Goal: Task Accomplishment & Management: Manage account settings

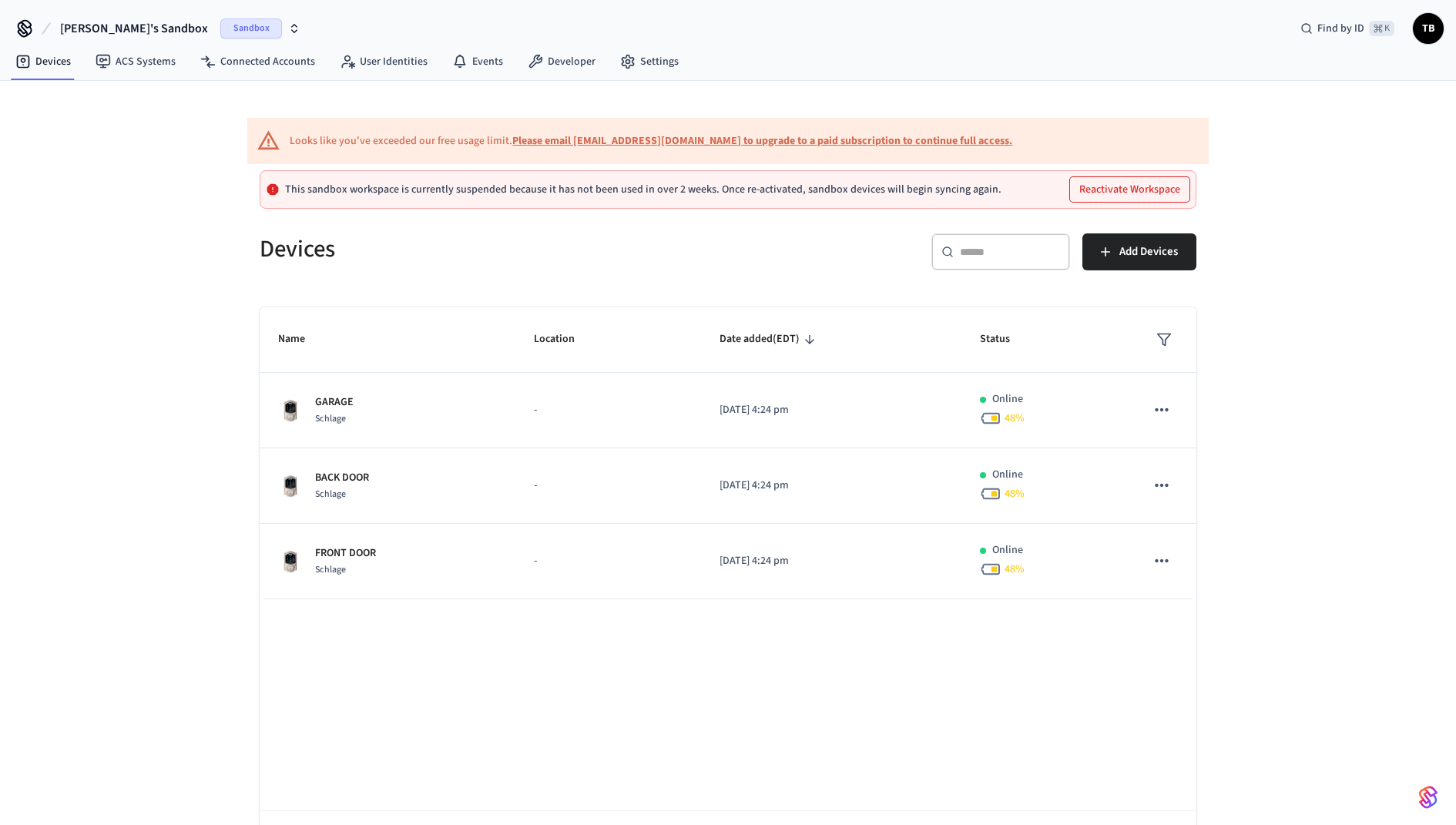
drag, startPoint x: 1152, startPoint y: 188, endPoint x: 1049, endPoint y: 277, distance: 136.1
click at [1052, 277] on div "Looks like you've exceeded our free usage limit. Please email [EMAIL_ADDRESS][D…" at bounding box center [728, 483] width 986 height 804
click at [220, 35] on span "Sandbox" at bounding box center [251, 28] width 61 height 20
click at [164, 105] on div "Production Production" at bounding box center [125, 99] width 211 height 20
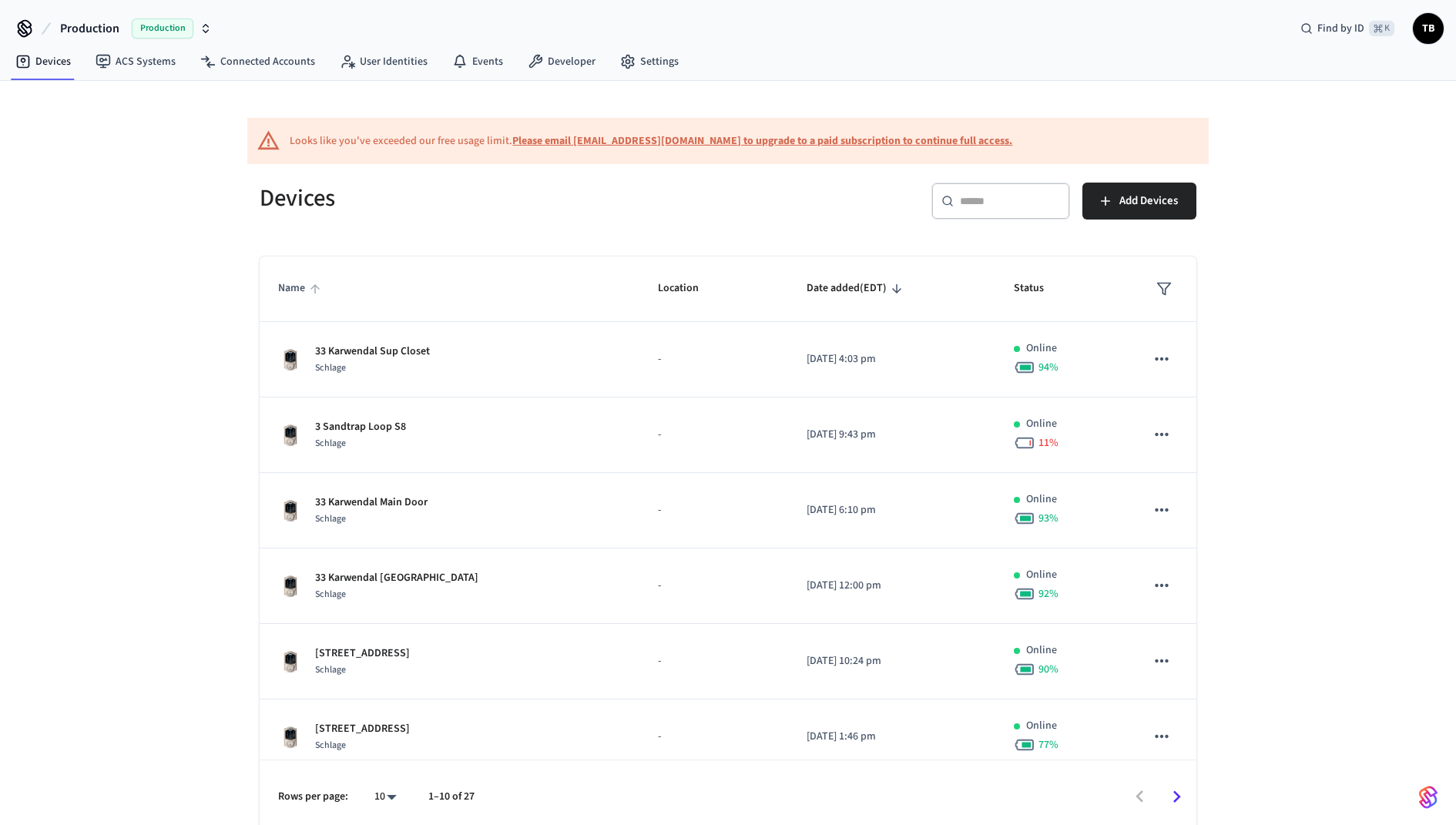
click at [292, 281] on span "Name" at bounding box center [301, 288] width 47 height 24
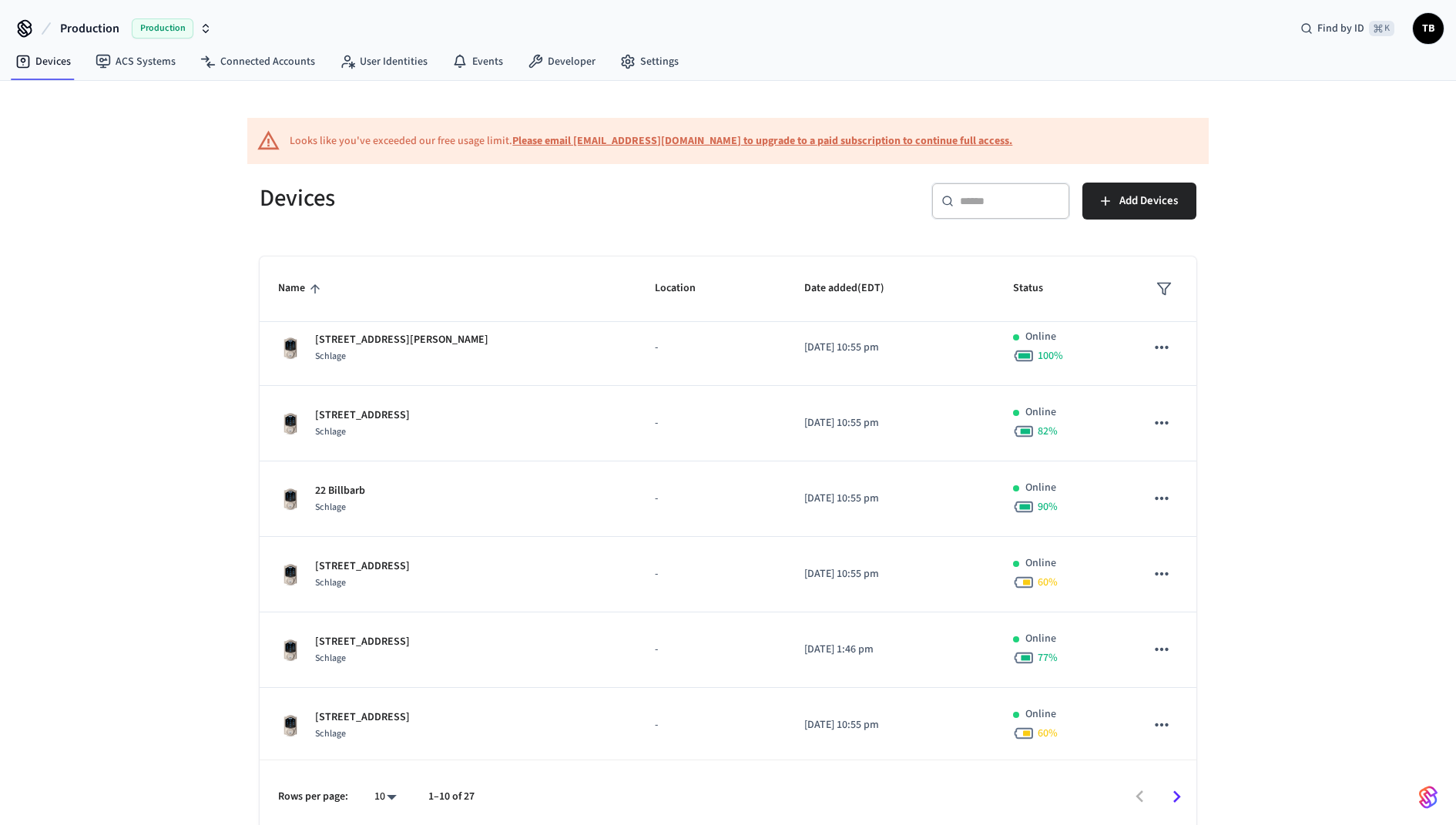
scroll to position [7, 0]
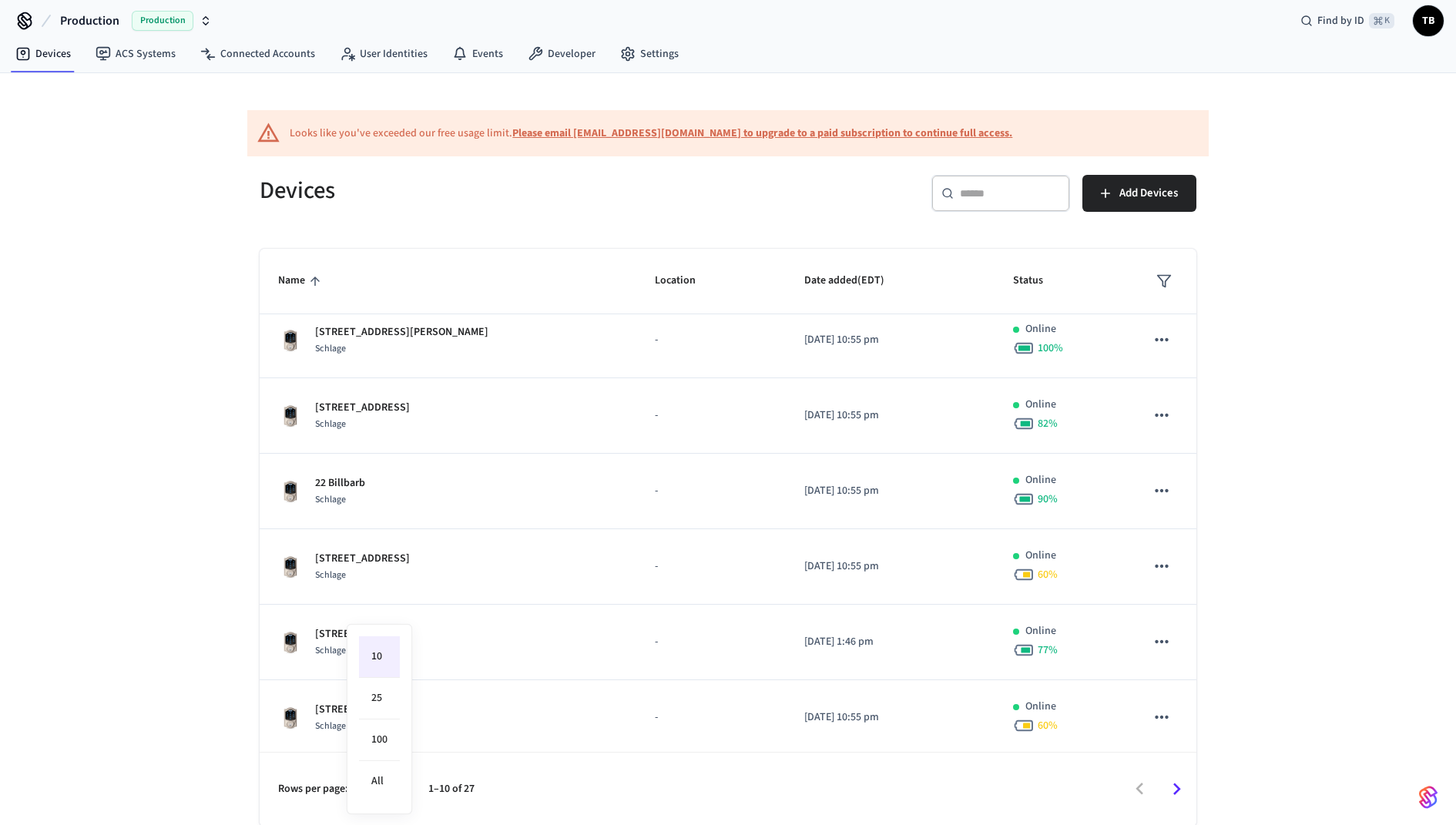
click at [389, 790] on body "Production Production Find by ID ⌘ K TB Devices ACS Systems Connected Accounts …" at bounding box center [728, 410] width 1456 height 834
click at [388, 776] on li "All" at bounding box center [379, 781] width 41 height 41
type input "**"
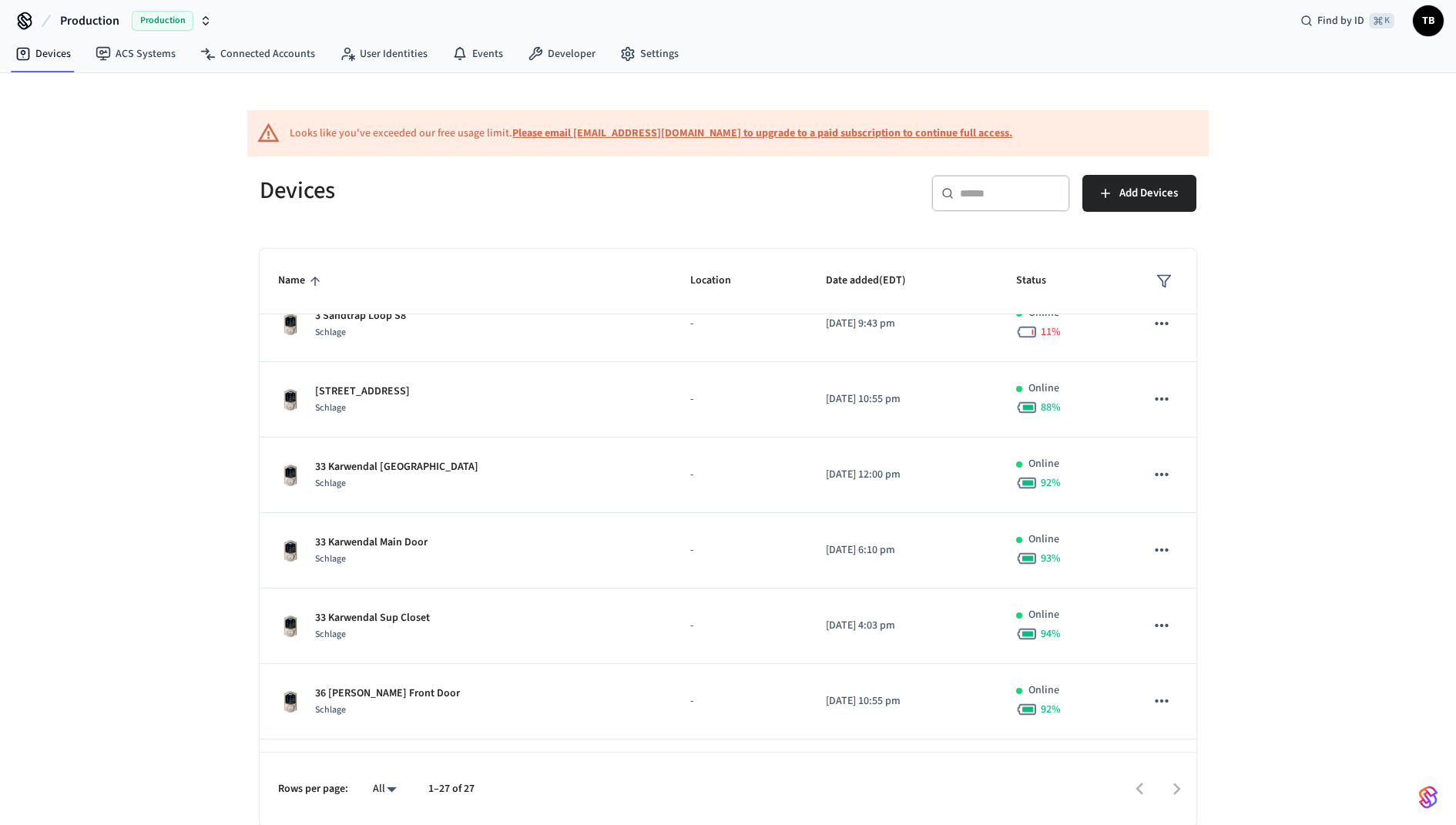
scroll to position [790, 0]
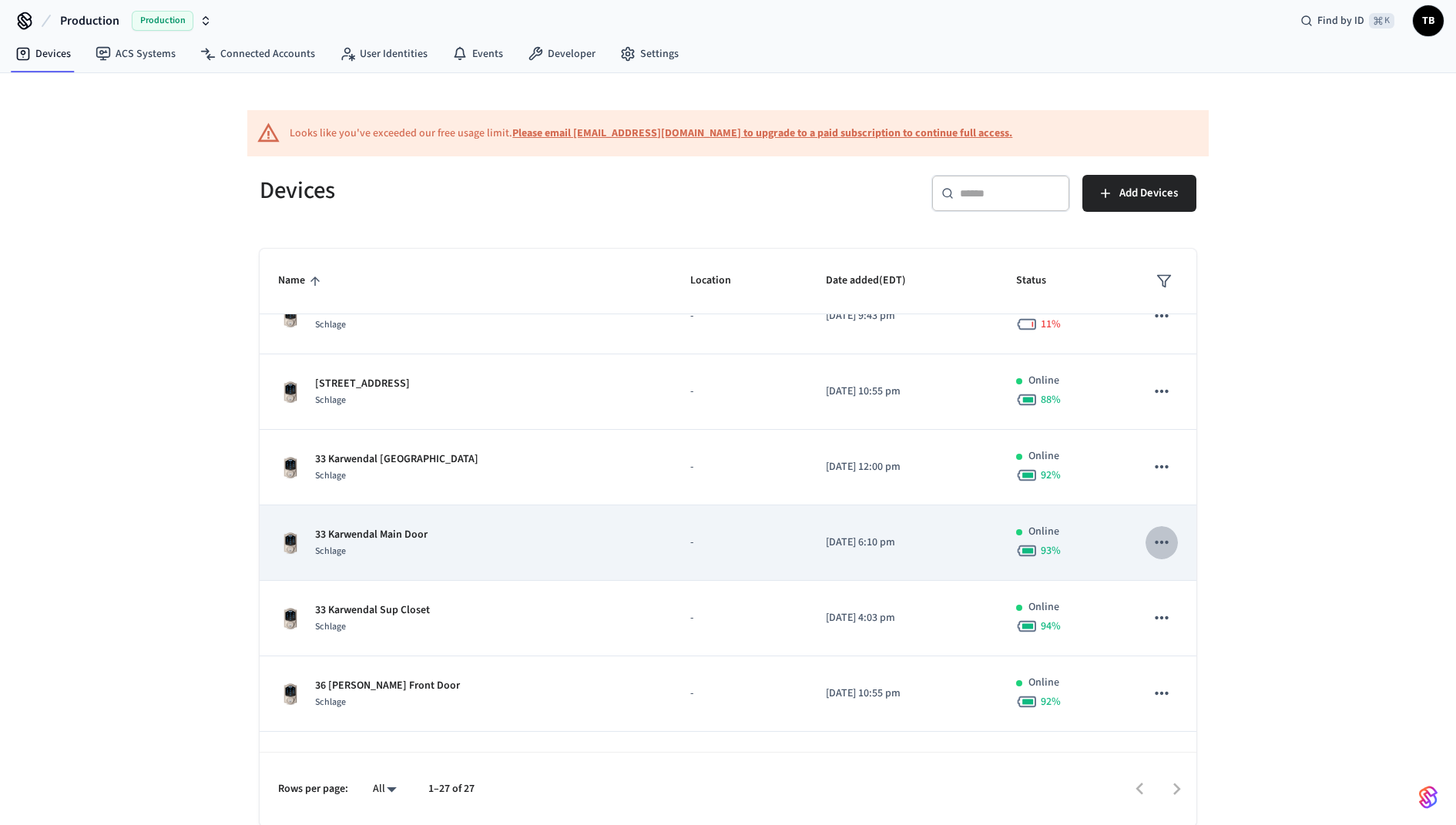
click at [1162, 533] on icon "sticky table" at bounding box center [1161, 543] width 20 height 20
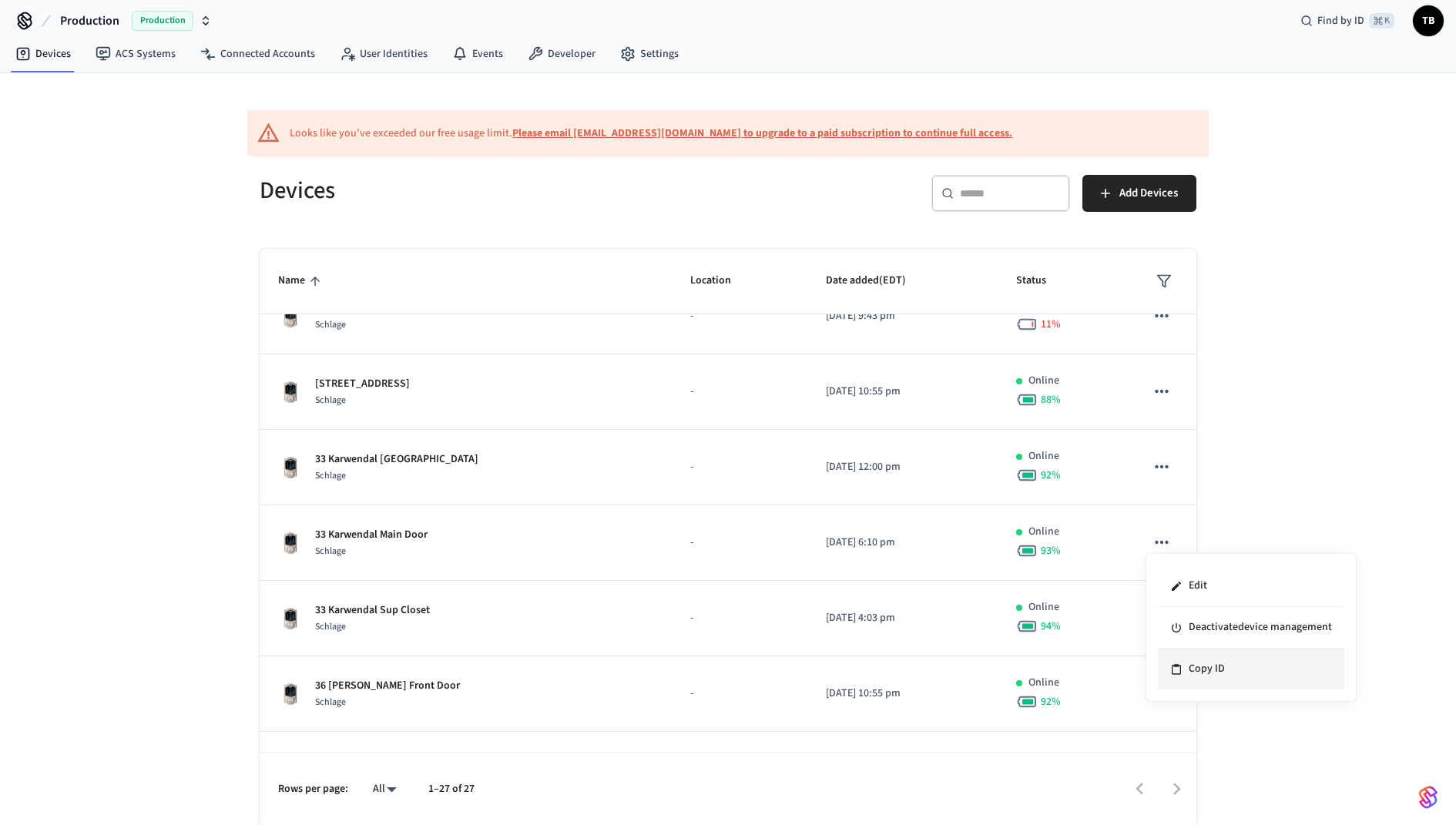
click at [1181, 665] on icon at bounding box center [1176, 669] width 12 height 12
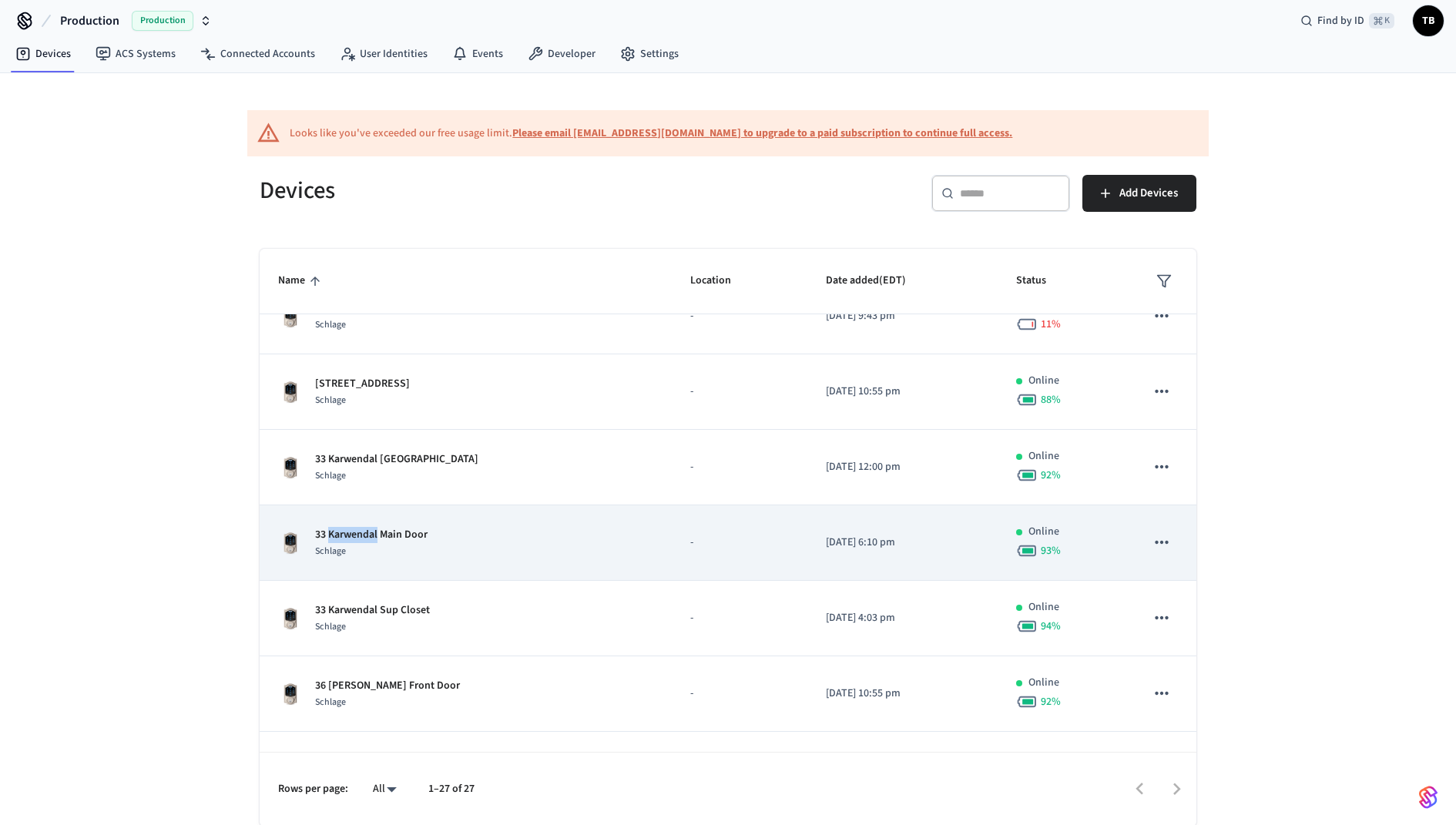
click at [346, 528] on p "33 Karwendal Main Door" at bounding box center [370, 534] width 112 height 16
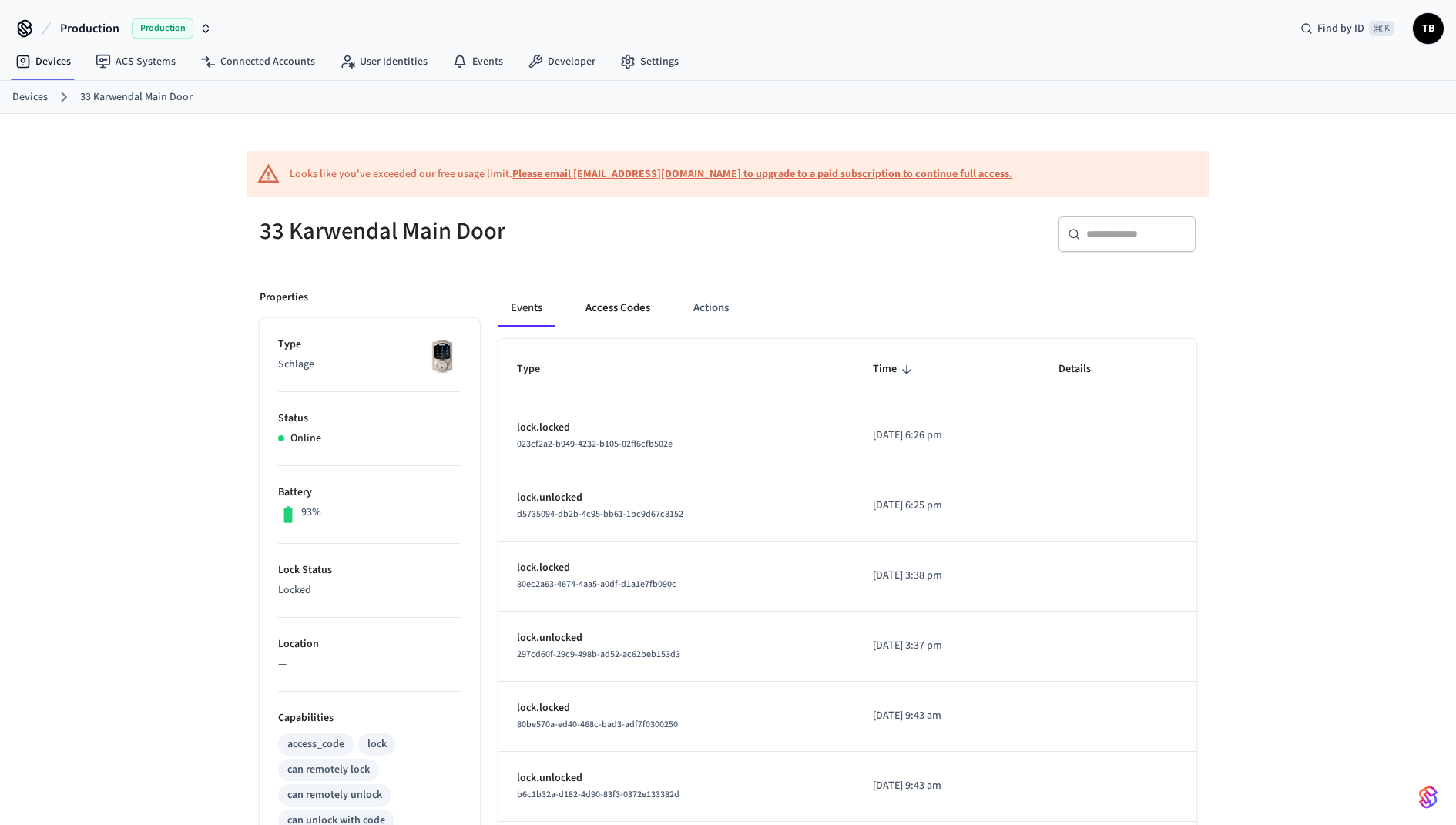
click at [598, 319] on button "Access Codes" at bounding box center [618, 308] width 90 height 37
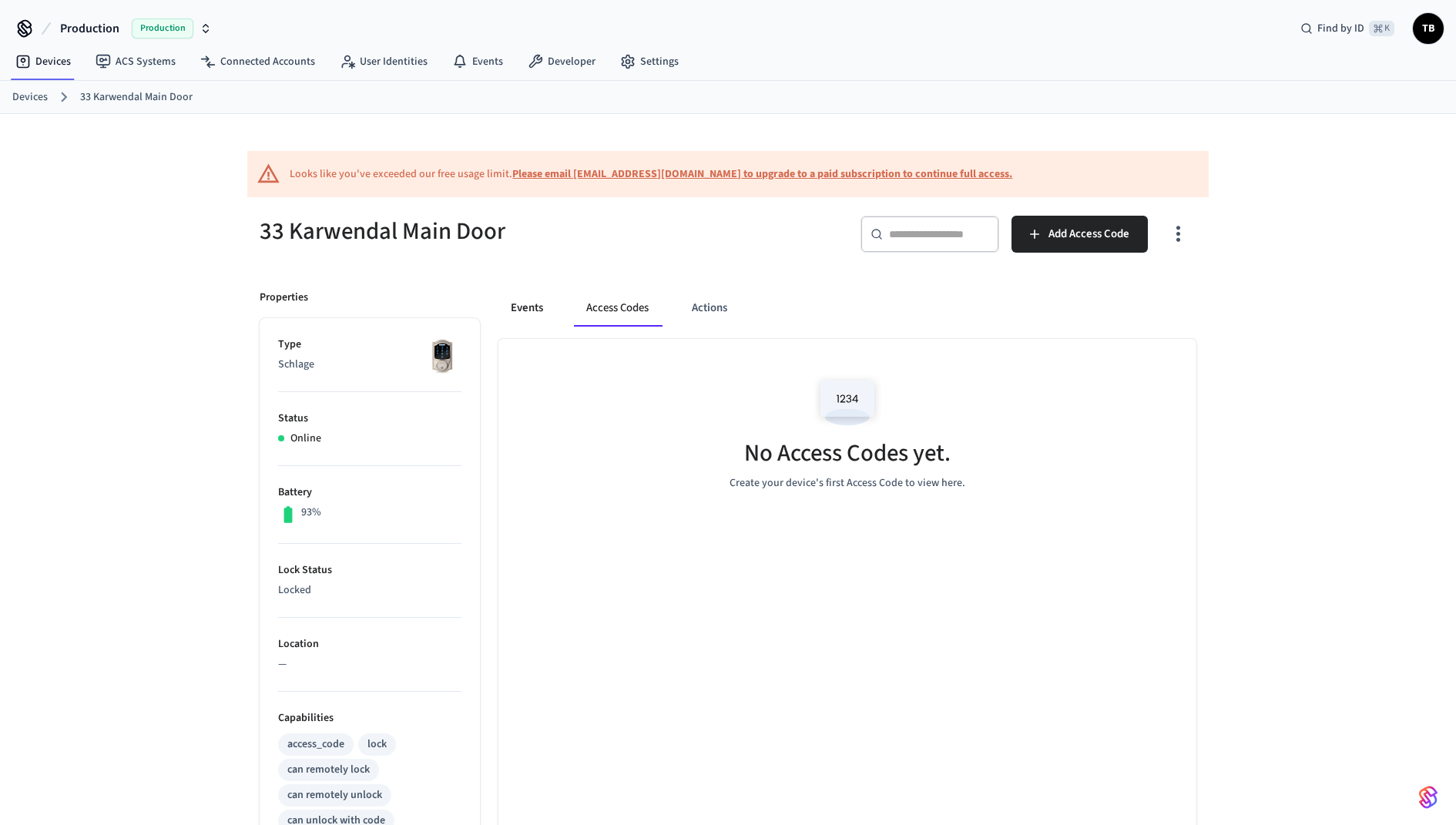
click at [543, 309] on button "Events" at bounding box center [527, 308] width 57 height 37
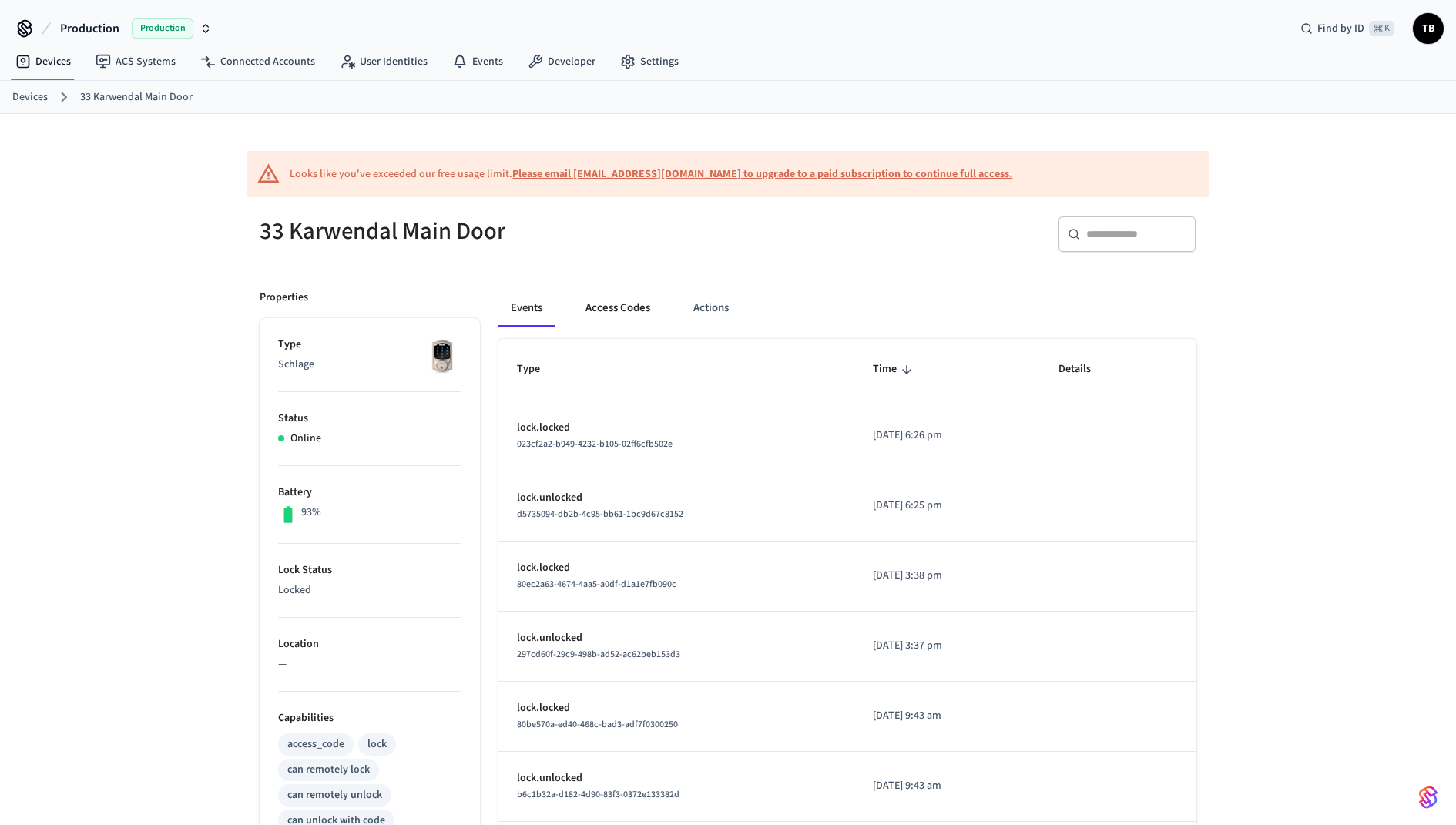
click at [631, 318] on button "Access Codes" at bounding box center [618, 308] width 90 height 37
click at [612, 323] on button "Access Codes" at bounding box center [618, 308] width 90 height 37
click at [630, 309] on button "Access Codes" at bounding box center [618, 308] width 90 height 37
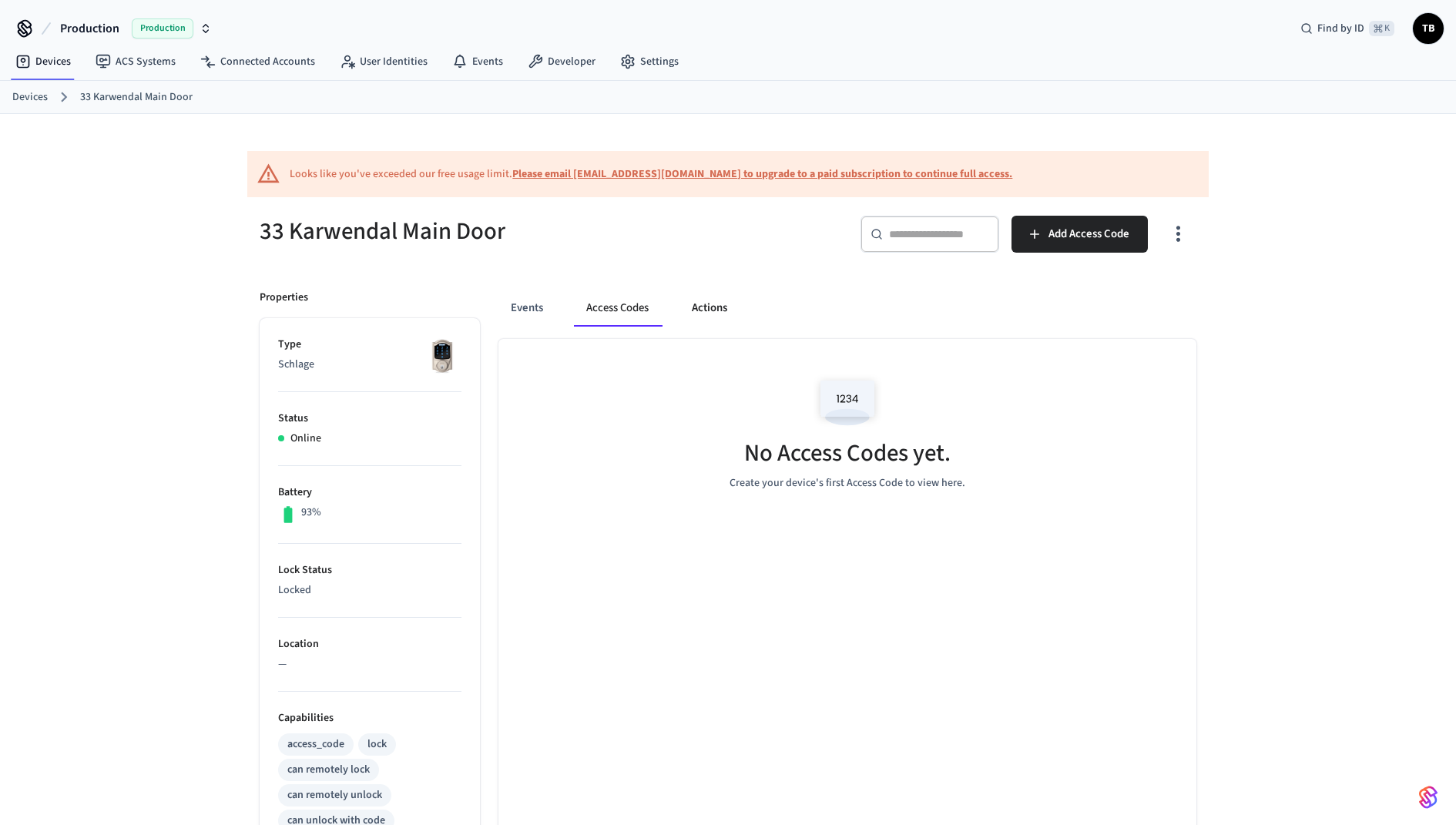
click at [703, 311] on button "Actions" at bounding box center [709, 308] width 60 height 37
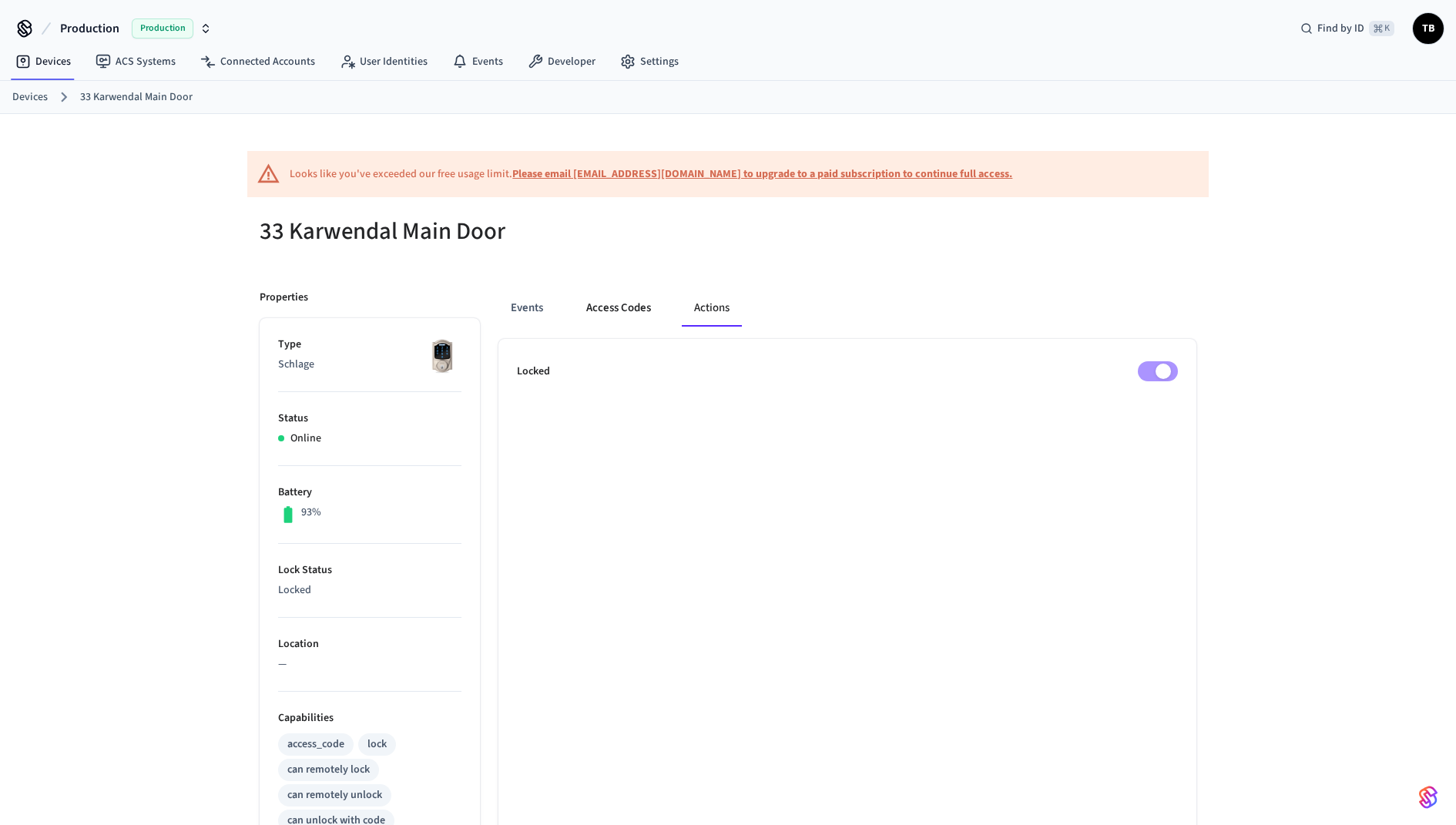
click at [646, 307] on button "Access Codes" at bounding box center [619, 308] width 90 height 37
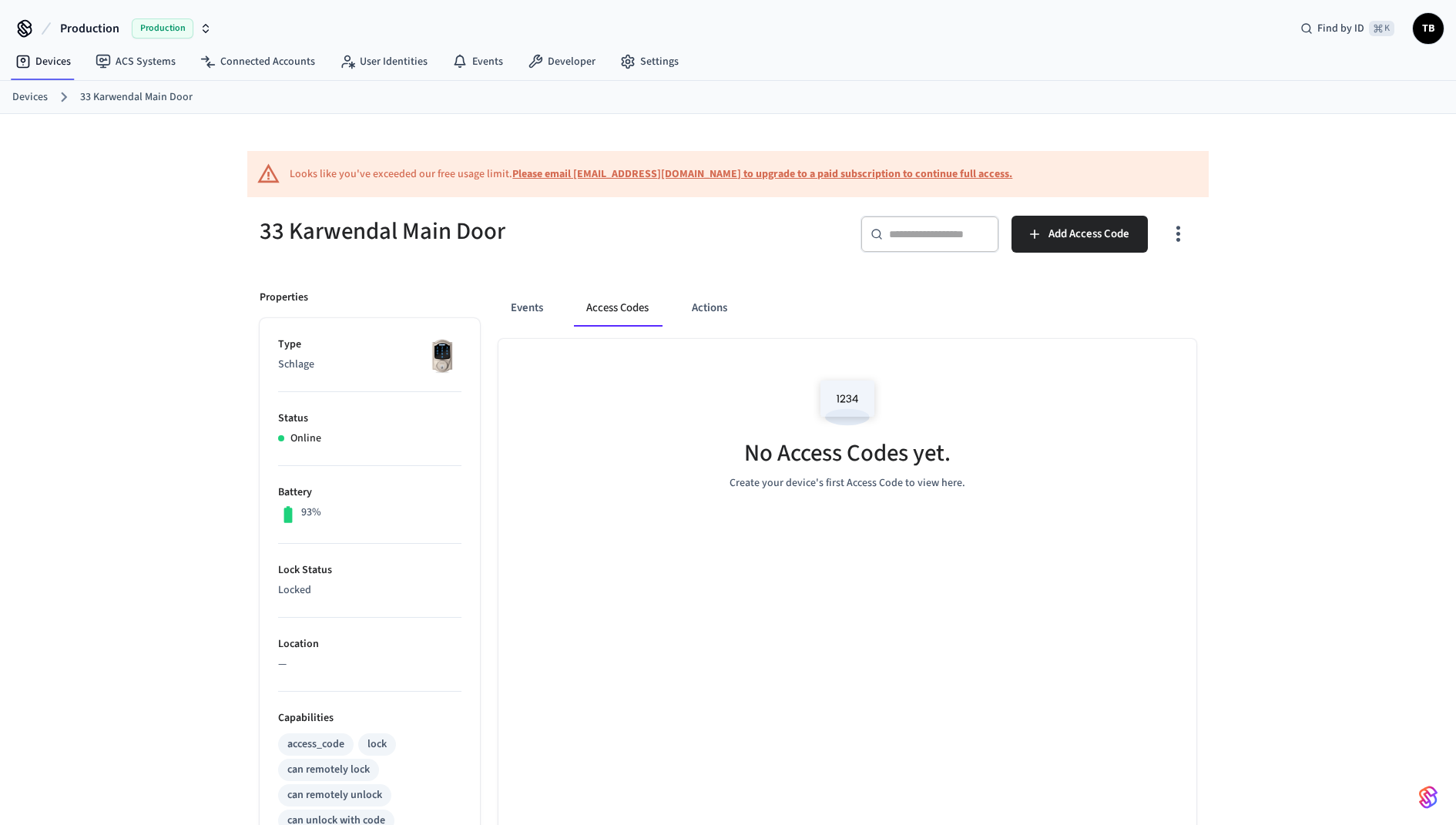
click at [568, 309] on div "Events Access Codes Actions" at bounding box center [847, 308] width 698 height 37
click at [531, 307] on button "Events" at bounding box center [527, 308] width 57 height 37
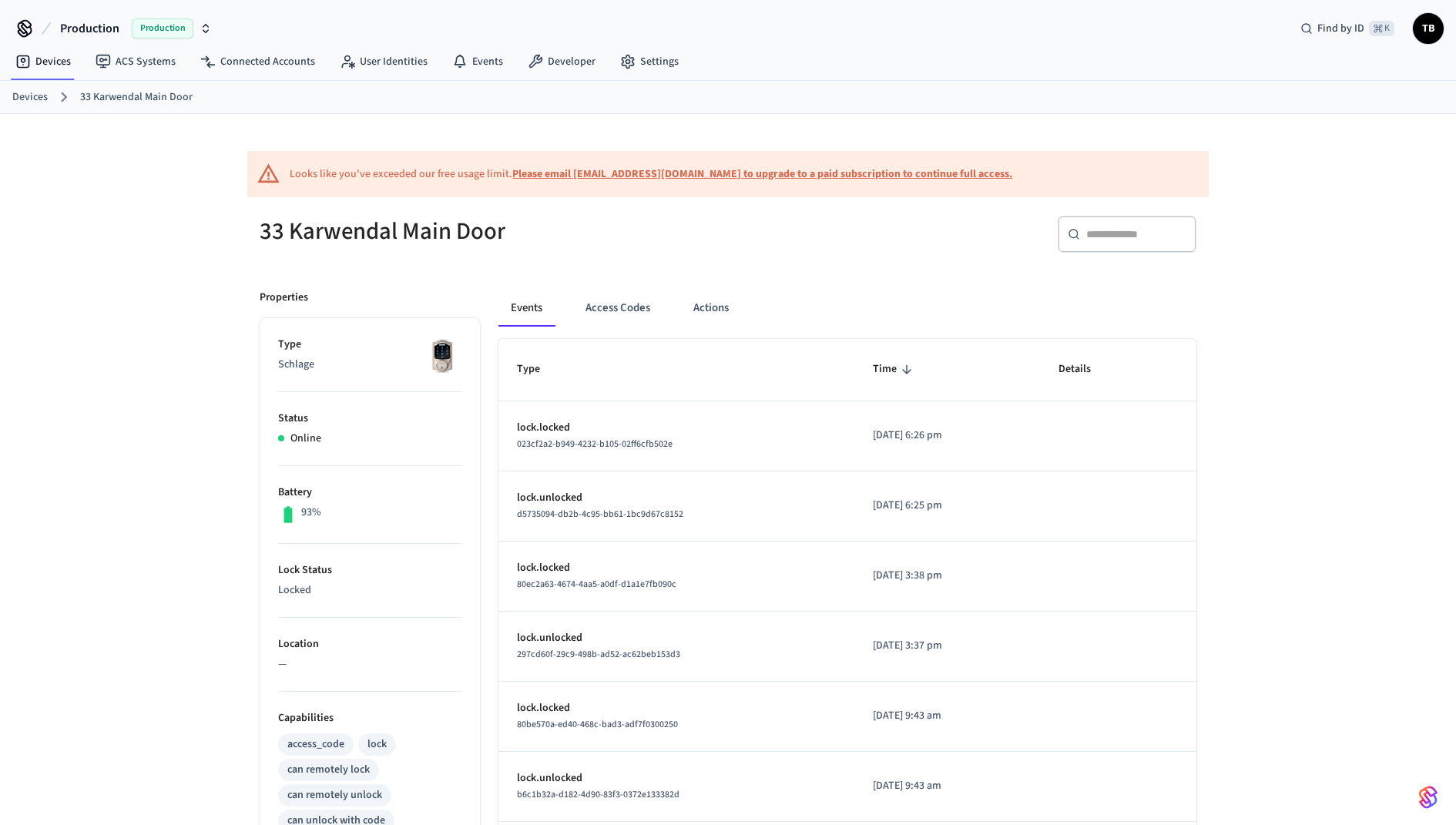
click at [39, 96] on link "Devices" at bounding box center [30, 97] width 36 height 16
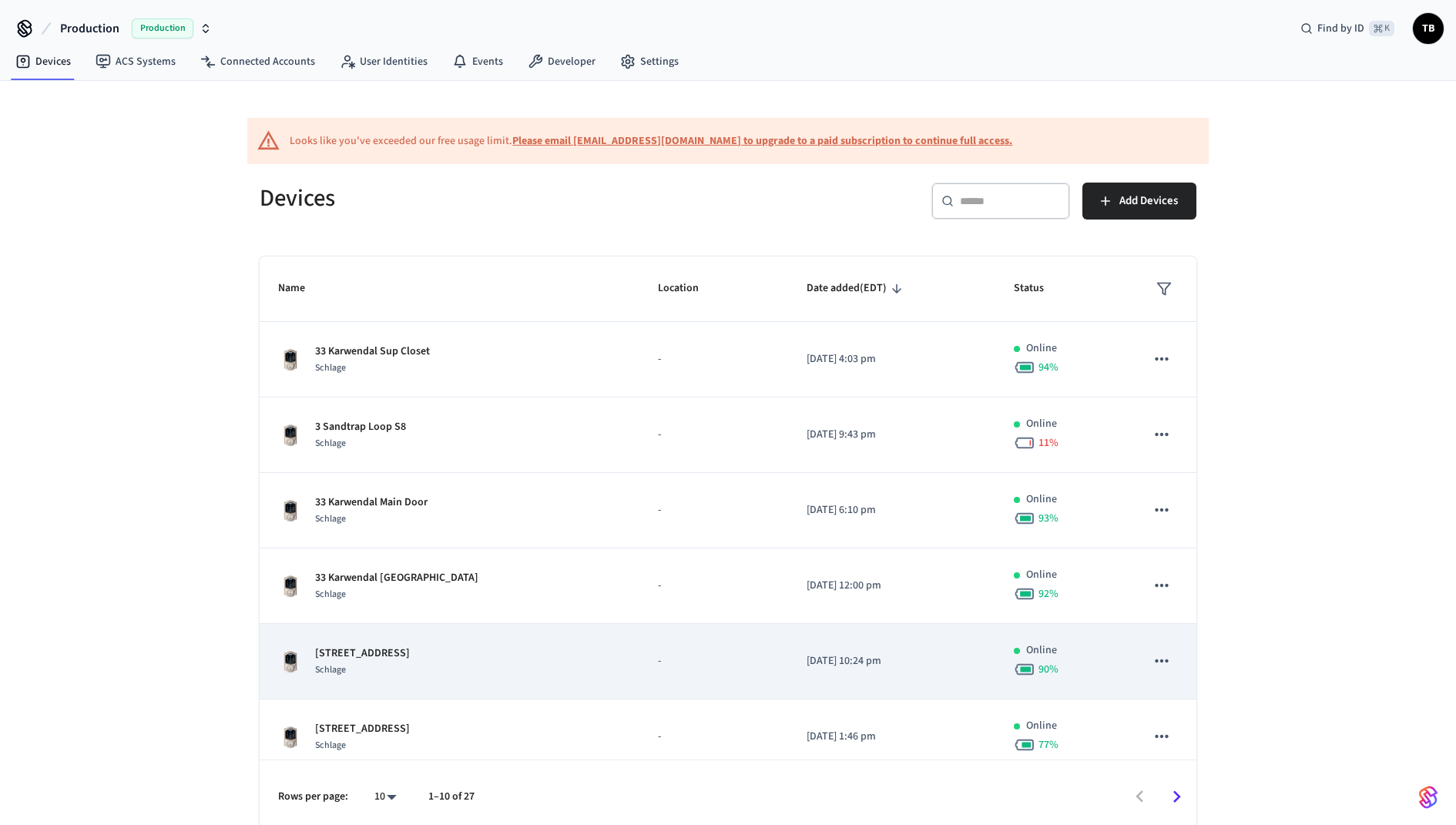
click at [356, 654] on p "[STREET_ADDRESS]" at bounding box center [362, 653] width 95 height 16
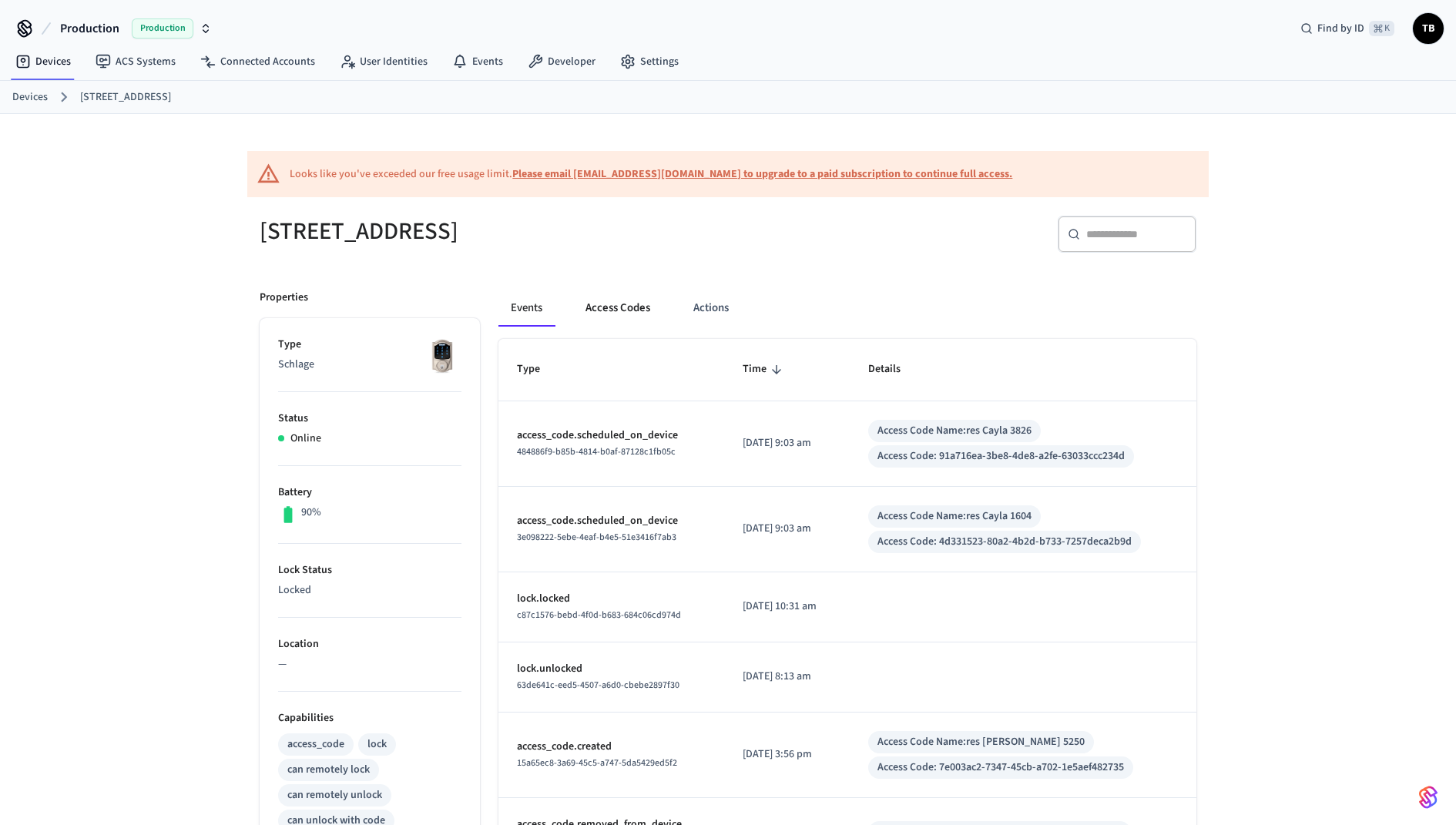
click at [625, 311] on button "Access Codes" at bounding box center [618, 308] width 90 height 37
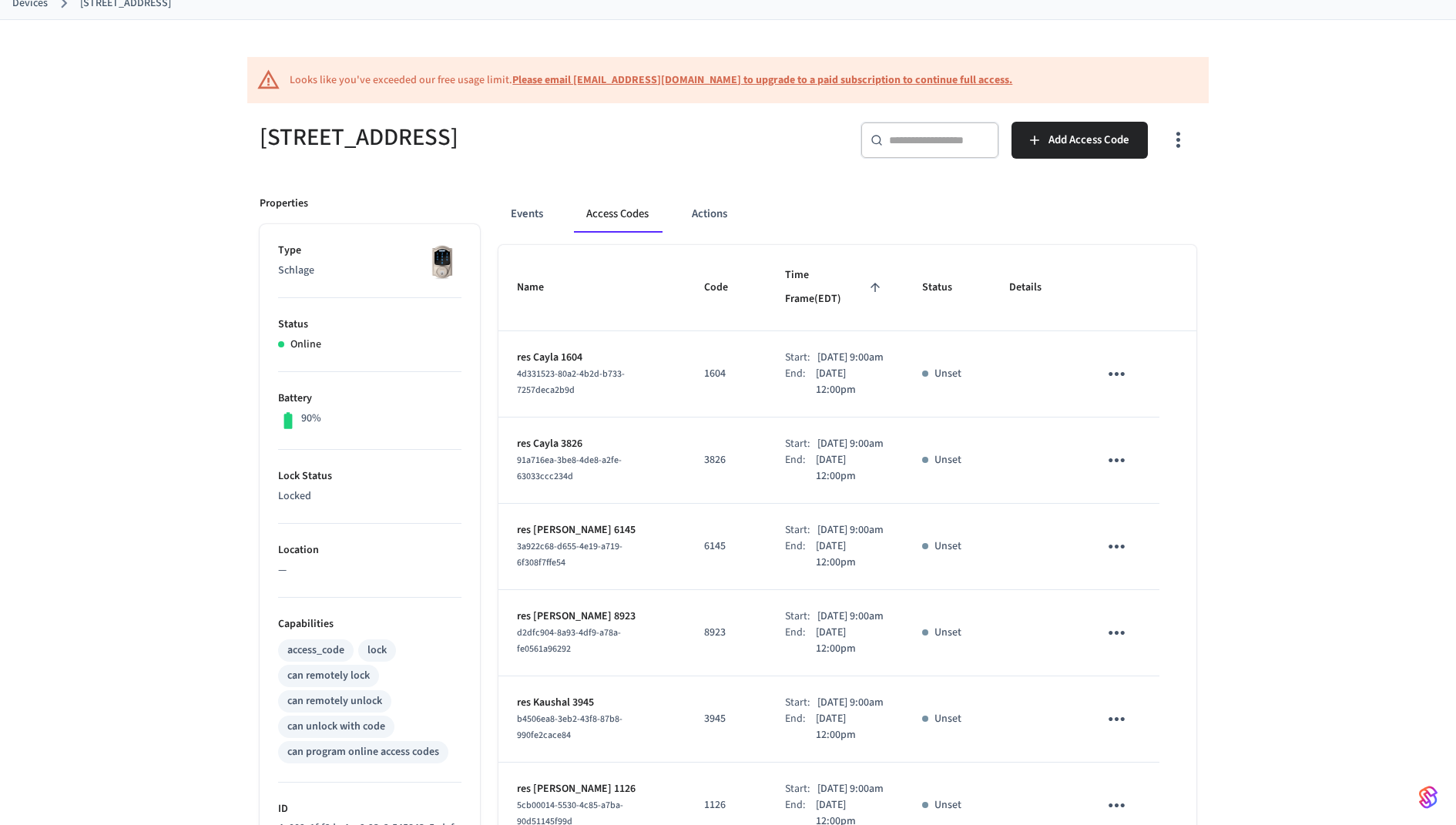
scroll to position [95, 0]
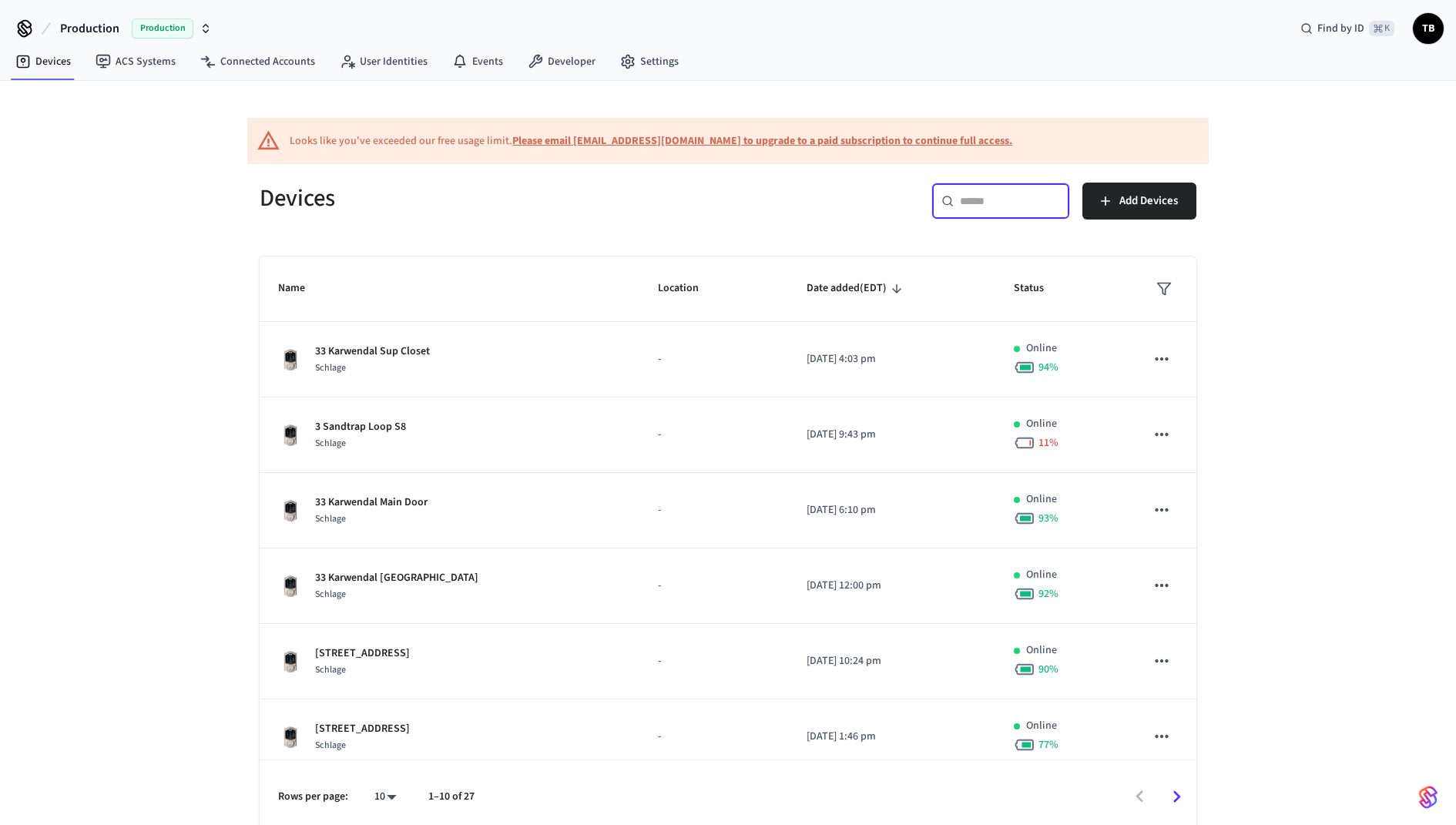
click at [1002, 207] on input "text" at bounding box center [1009, 201] width 100 height 16
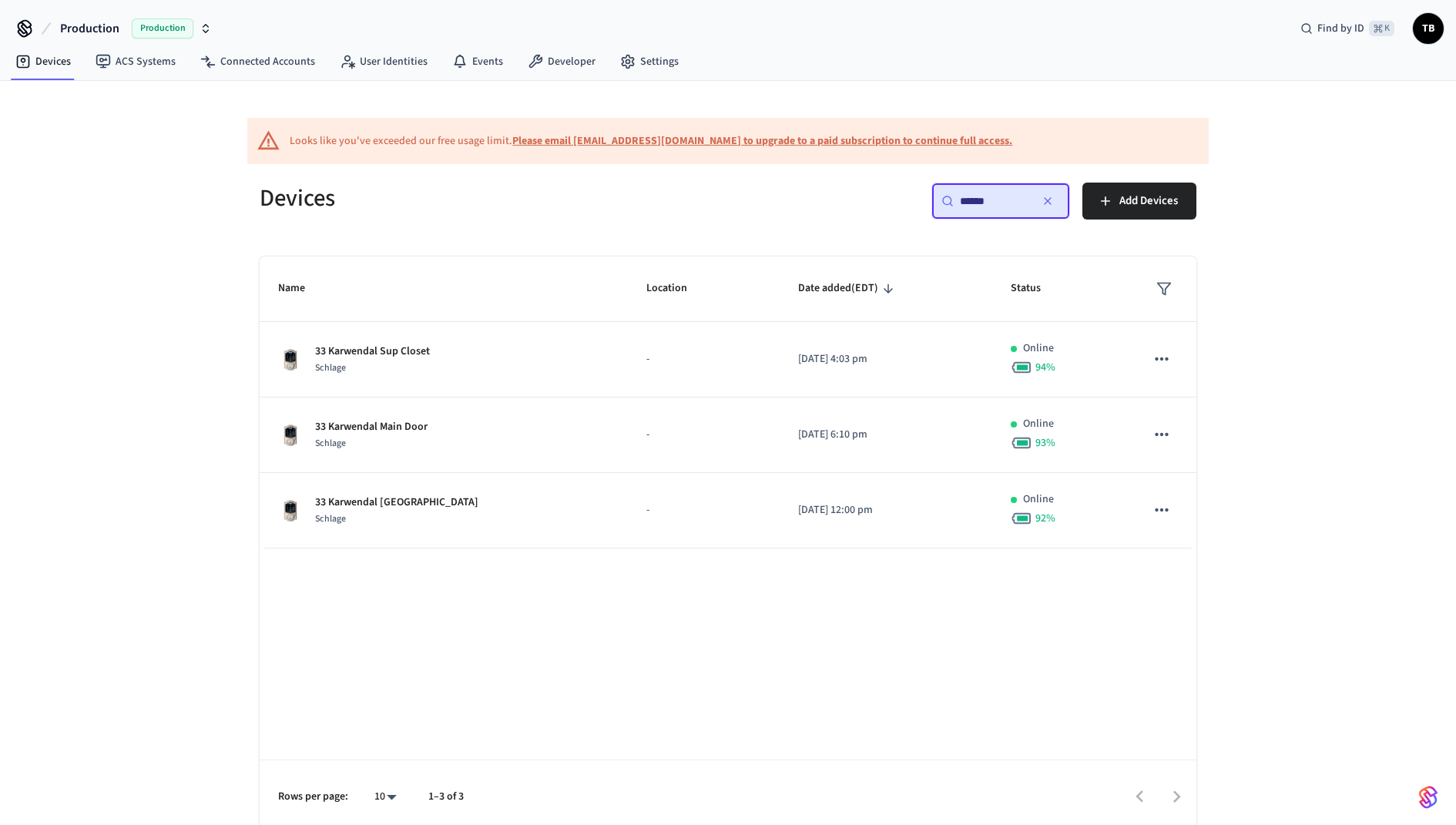
type input "******"
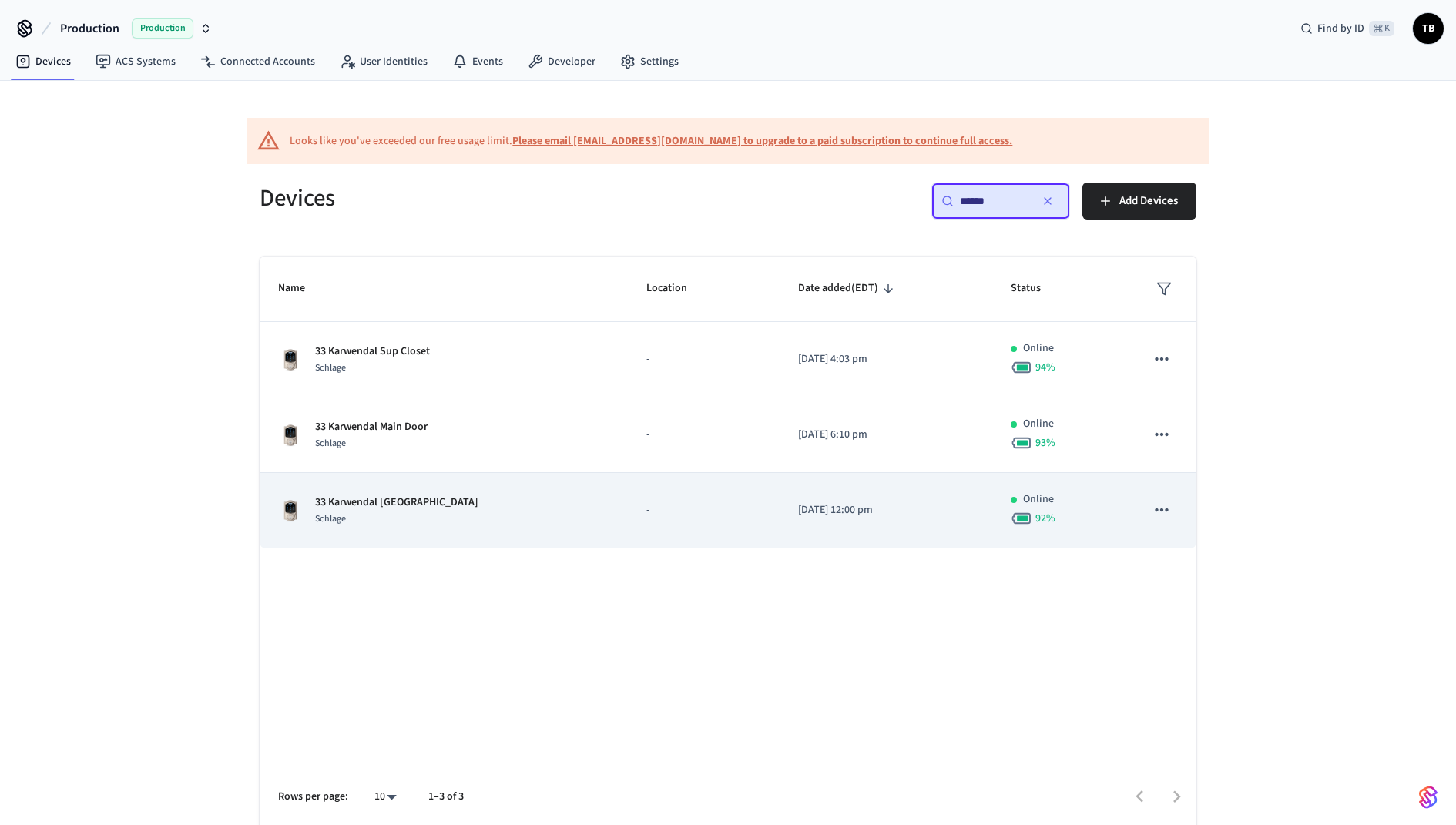
click at [1160, 505] on icon "sticky table" at bounding box center [1161, 510] width 20 height 20
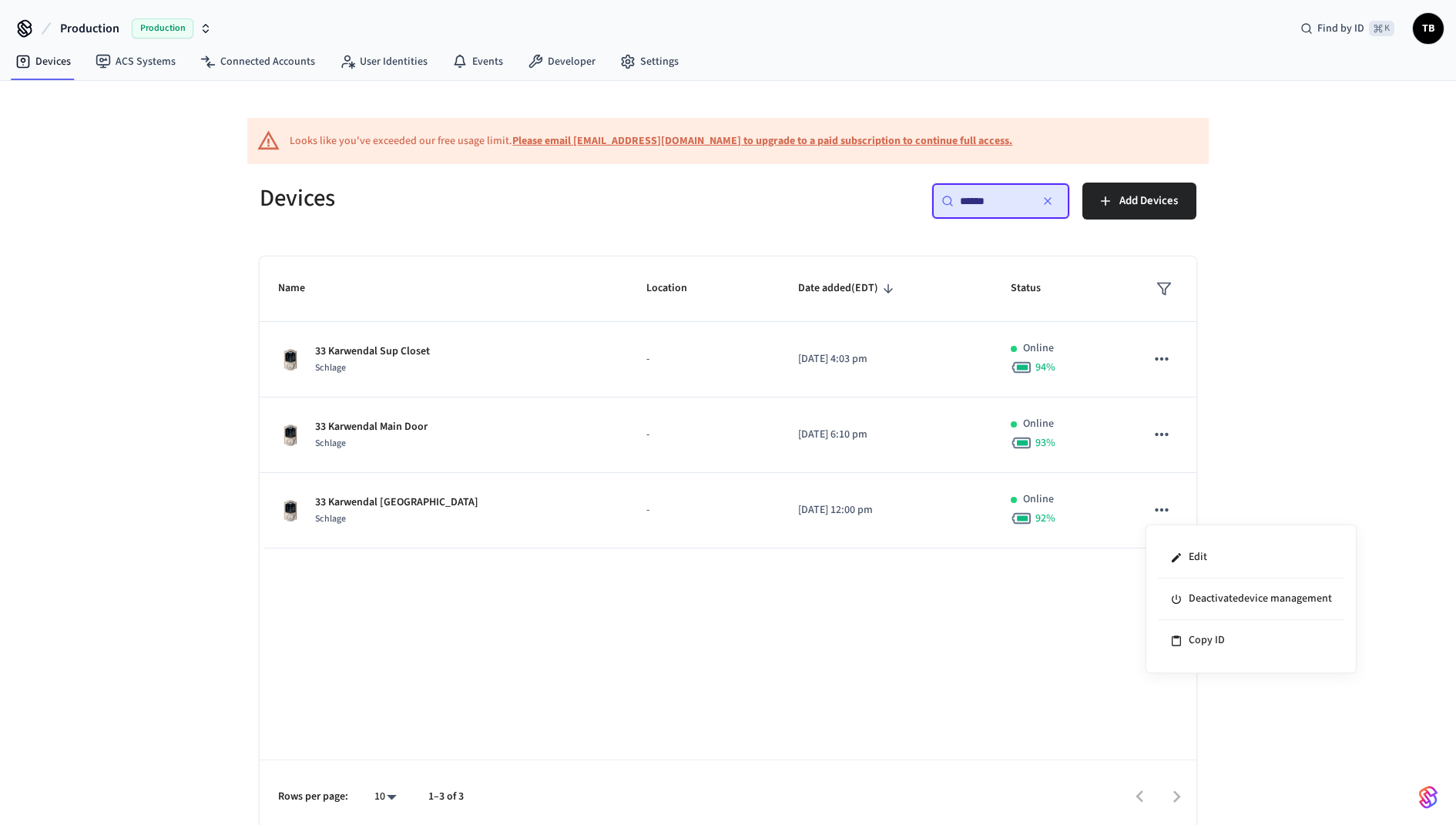
click at [346, 496] on div at bounding box center [728, 412] width 1456 height 825
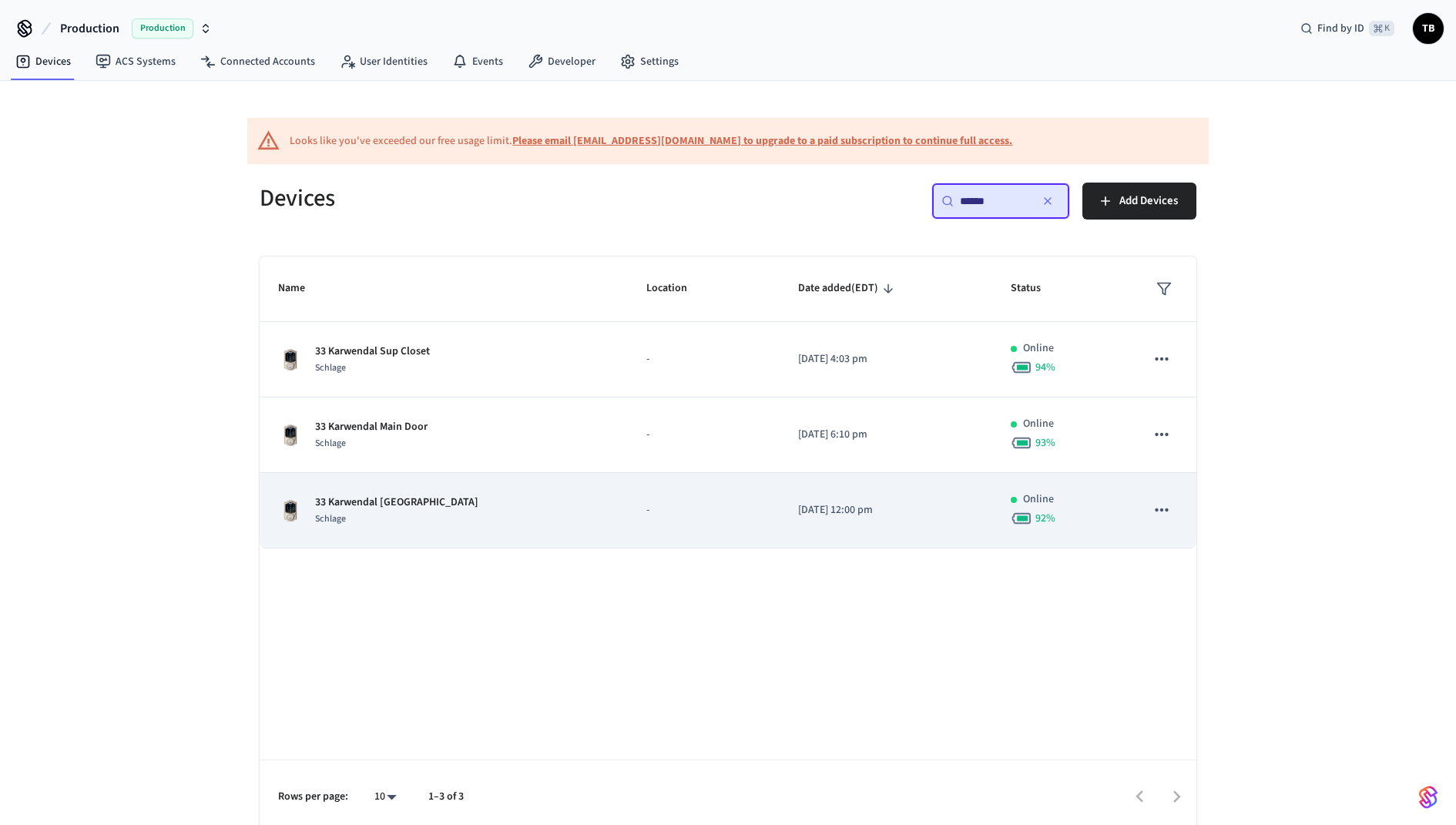
click at [349, 506] on p "33 Karwendal [GEOGRAPHIC_DATA]" at bounding box center [396, 502] width 164 height 16
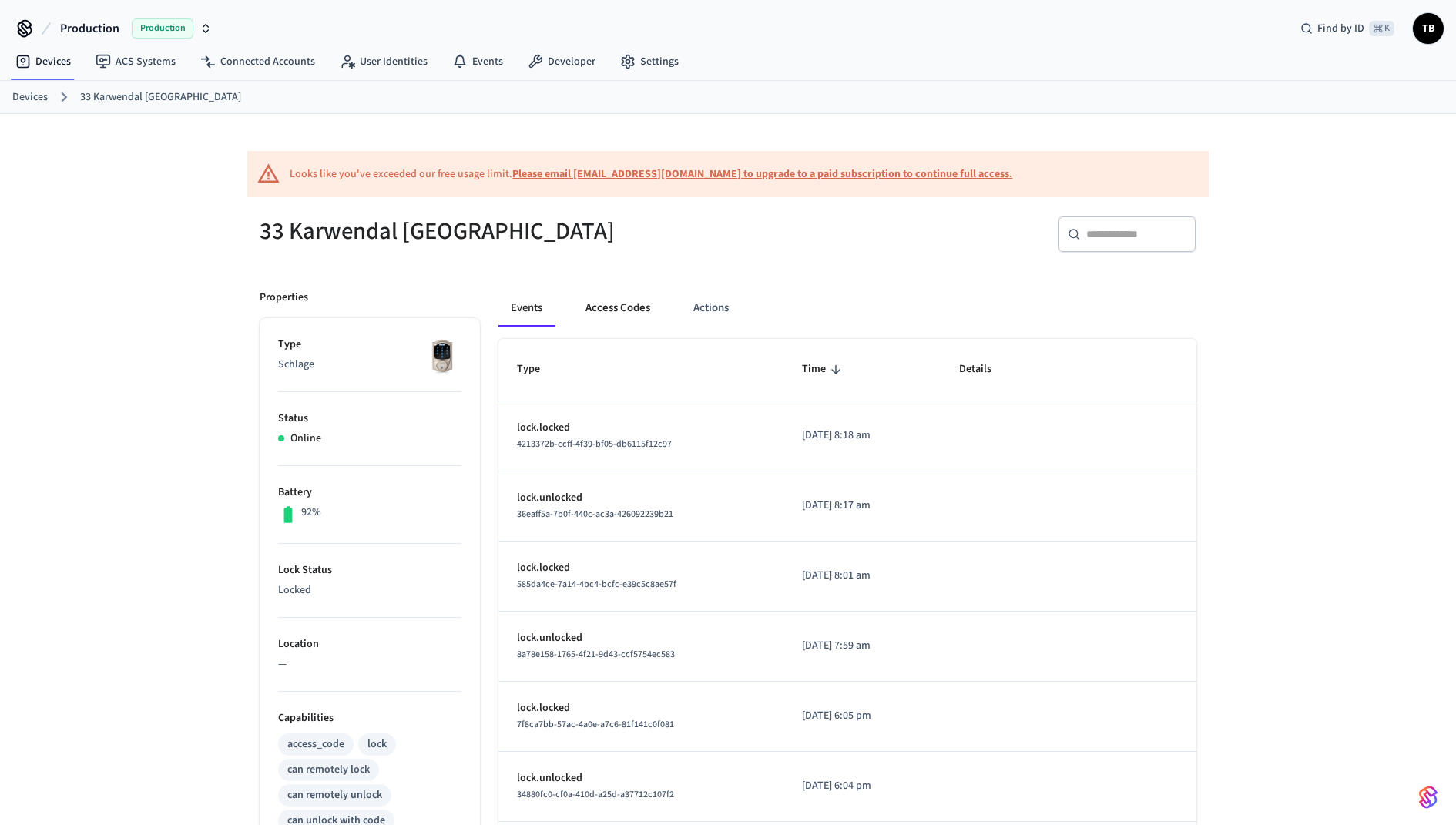
click at [622, 311] on button "Access Codes" at bounding box center [618, 308] width 90 height 37
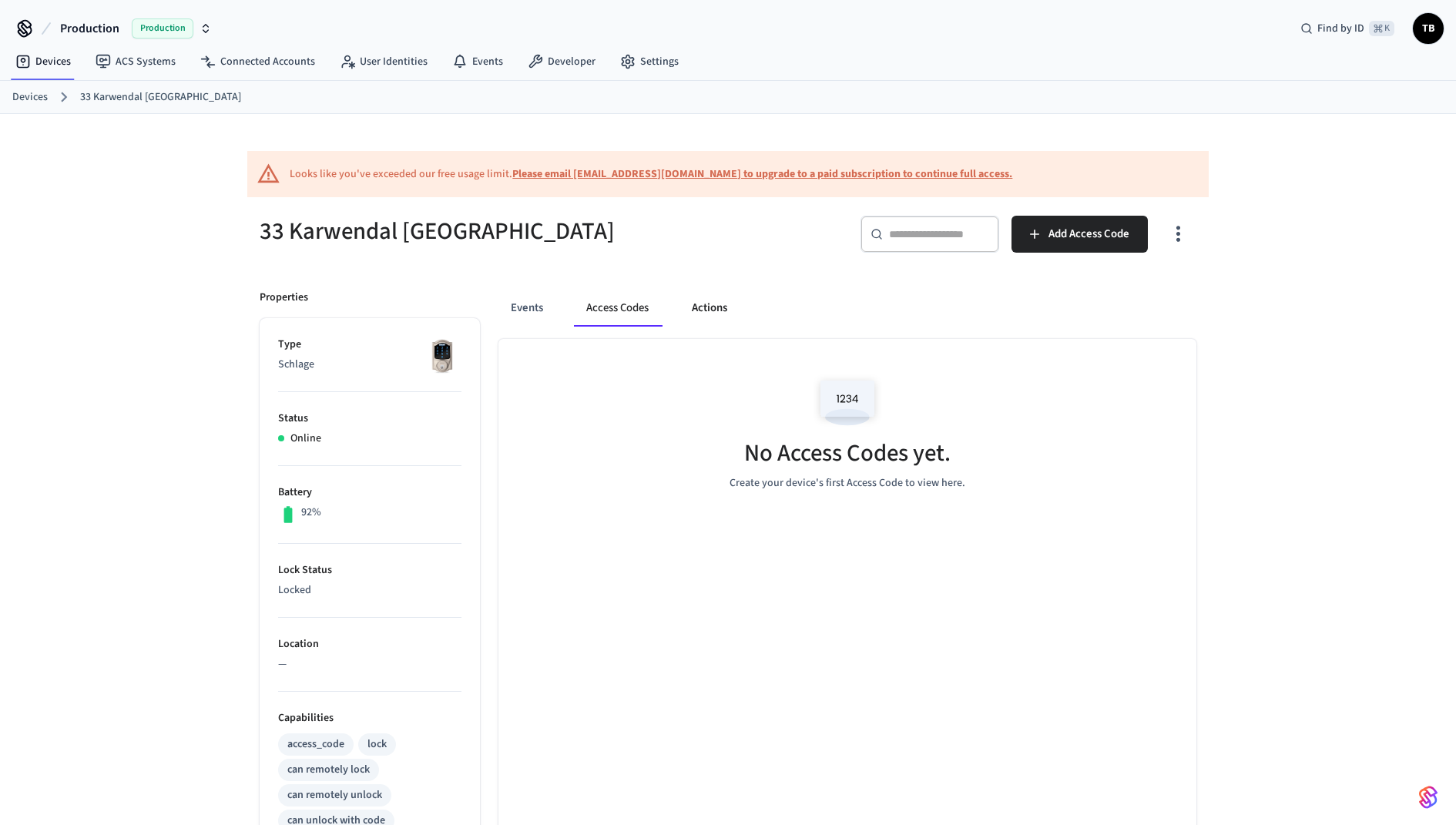
click at [708, 306] on button "Actions" at bounding box center [709, 308] width 60 height 37
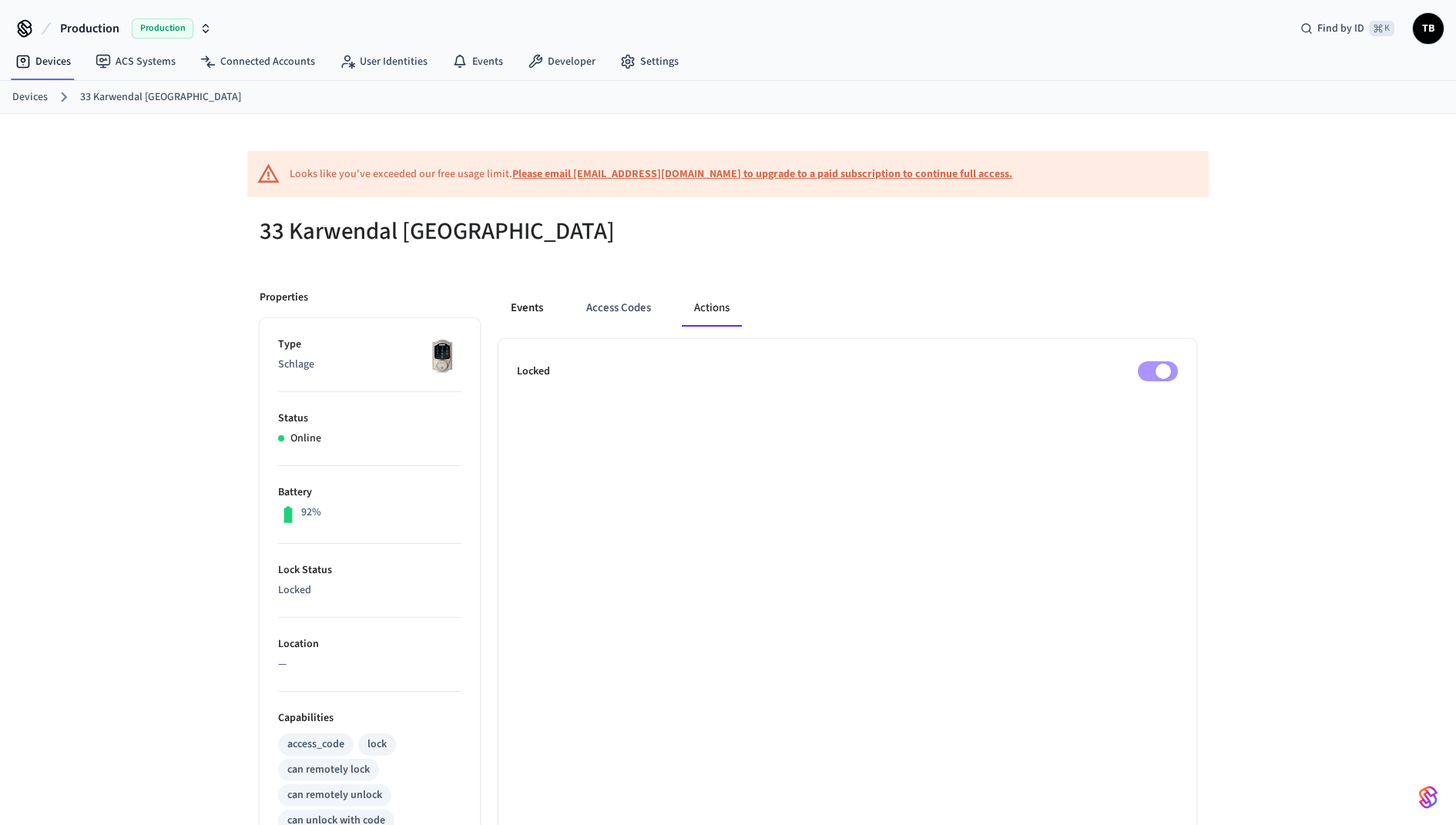
click at [535, 312] on button "Events" at bounding box center [527, 308] width 57 height 37
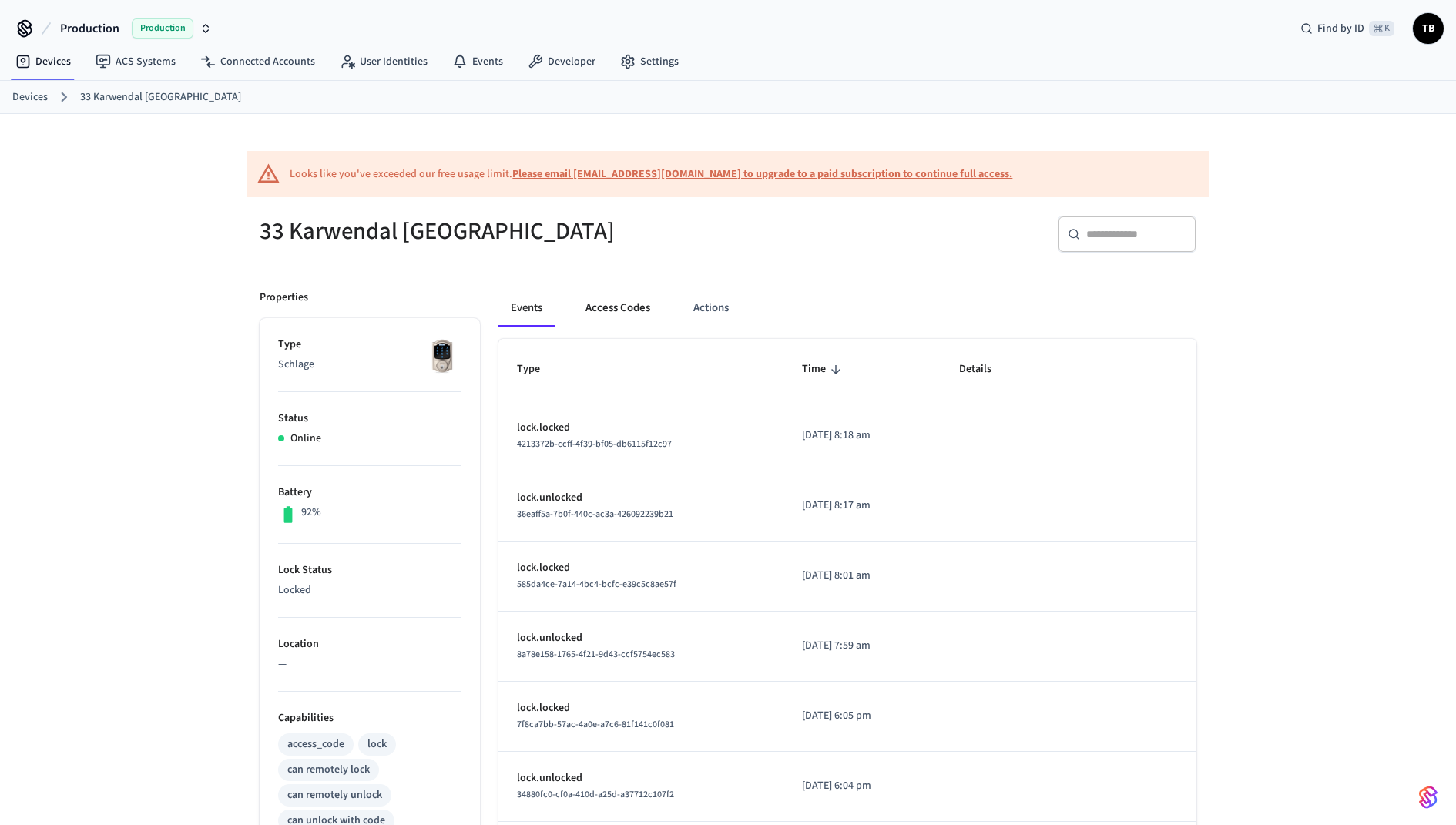
click at [598, 309] on button "Access Codes" at bounding box center [618, 308] width 90 height 37
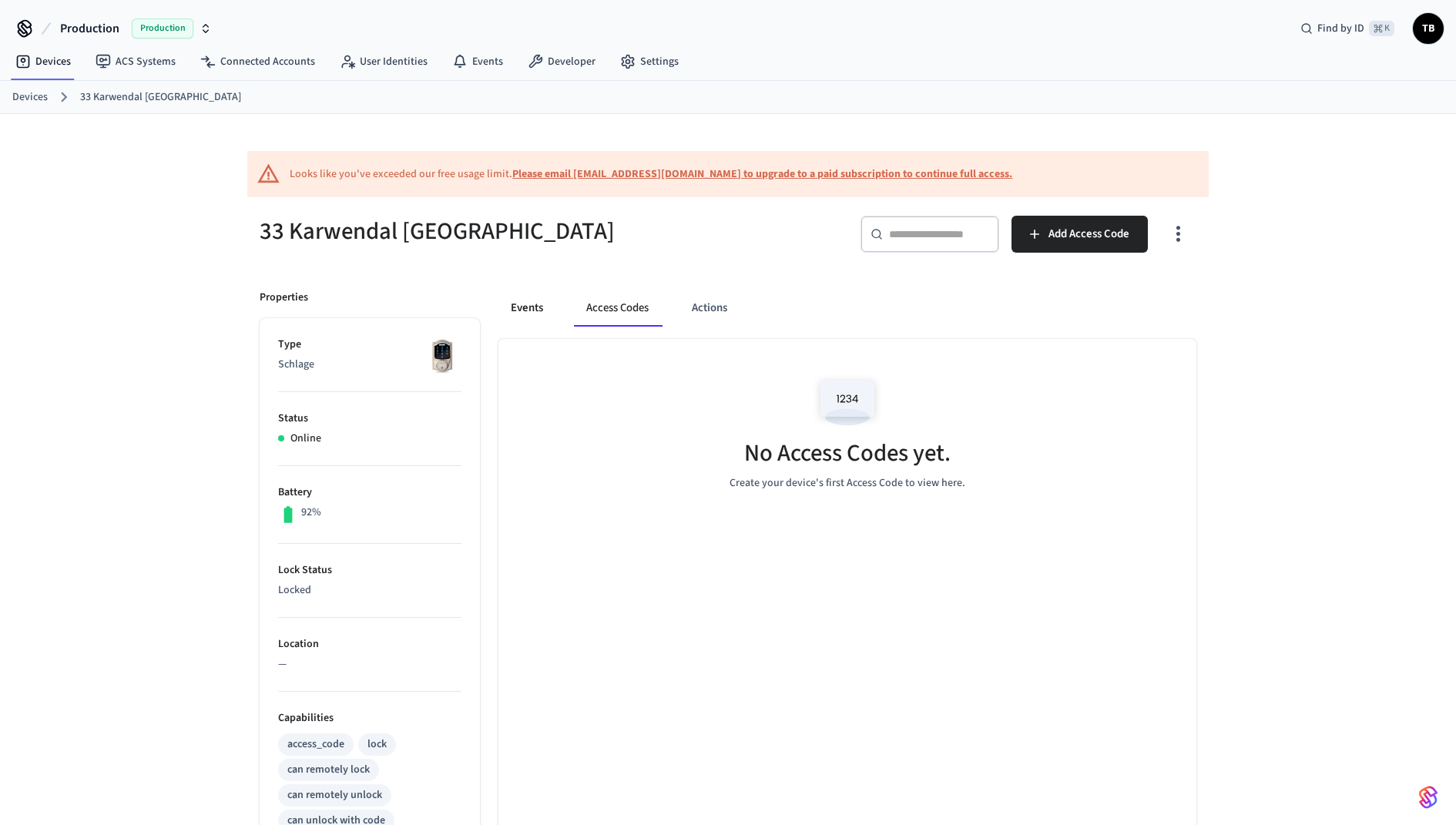
click at [526, 300] on button "Events" at bounding box center [527, 308] width 57 height 37
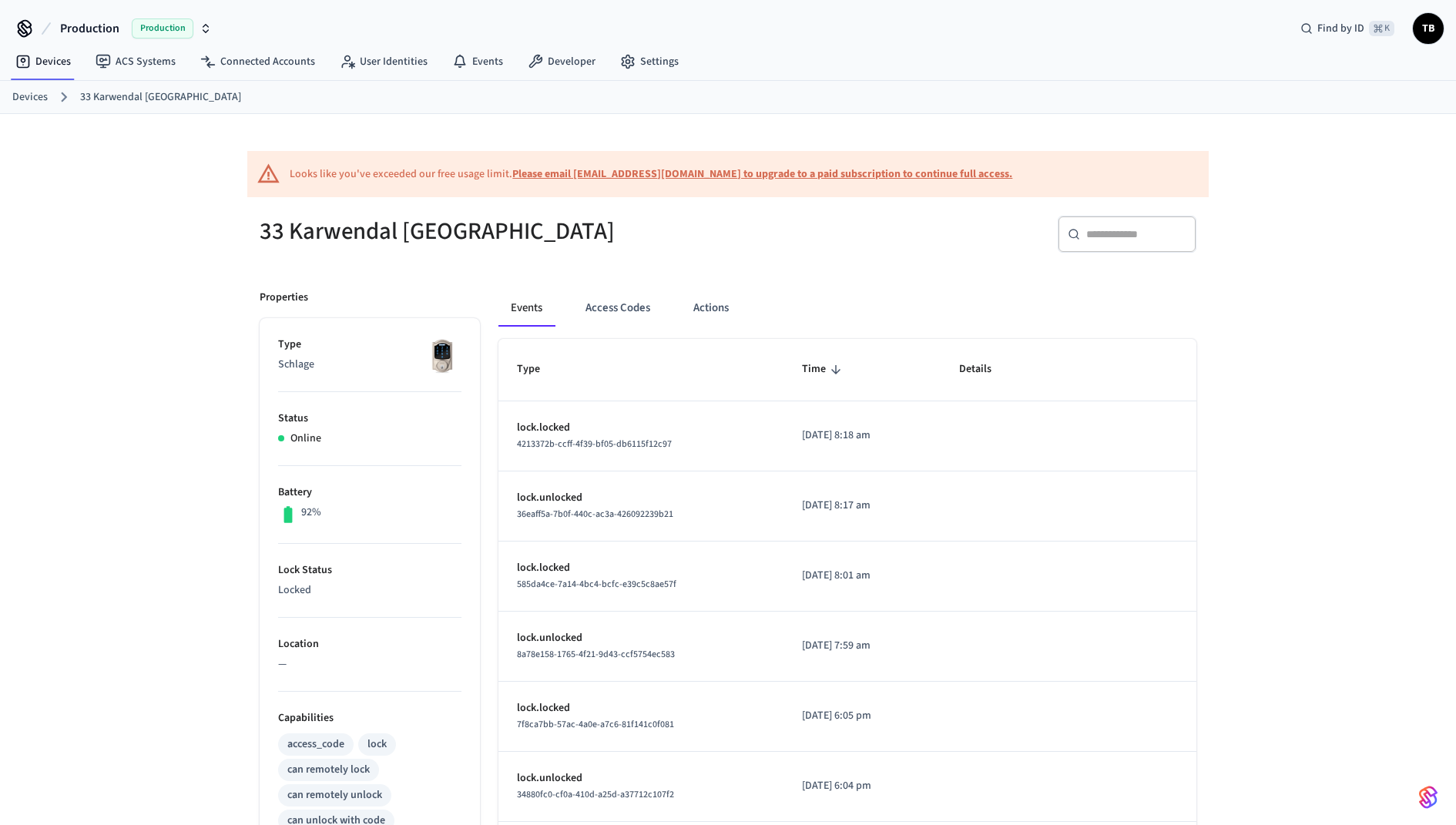
click at [34, 99] on link "Devices" at bounding box center [30, 97] width 36 height 16
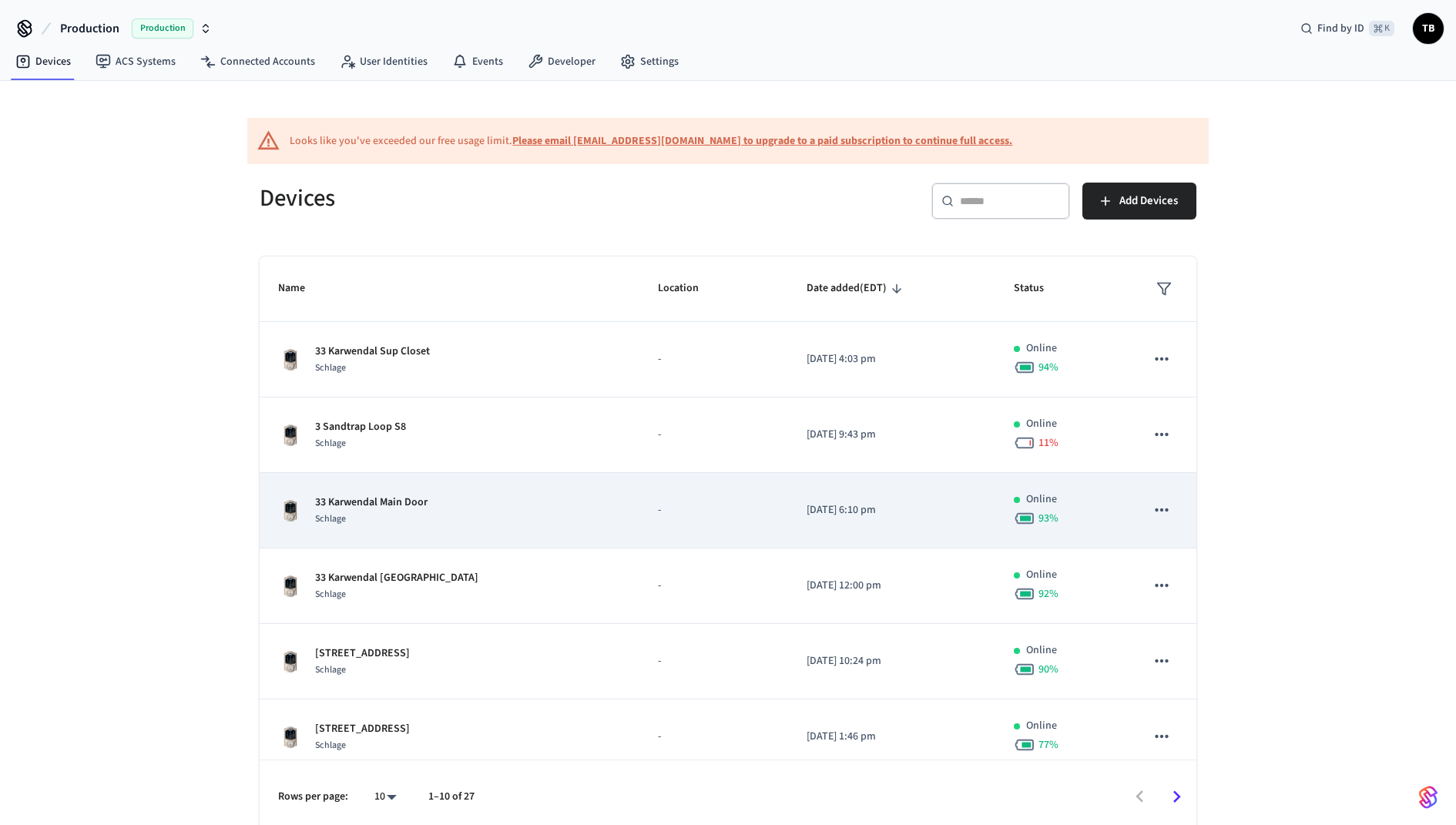
click at [393, 500] on p "33 Karwendal Main Door" at bounding box center [370, 502] width 112 height 16
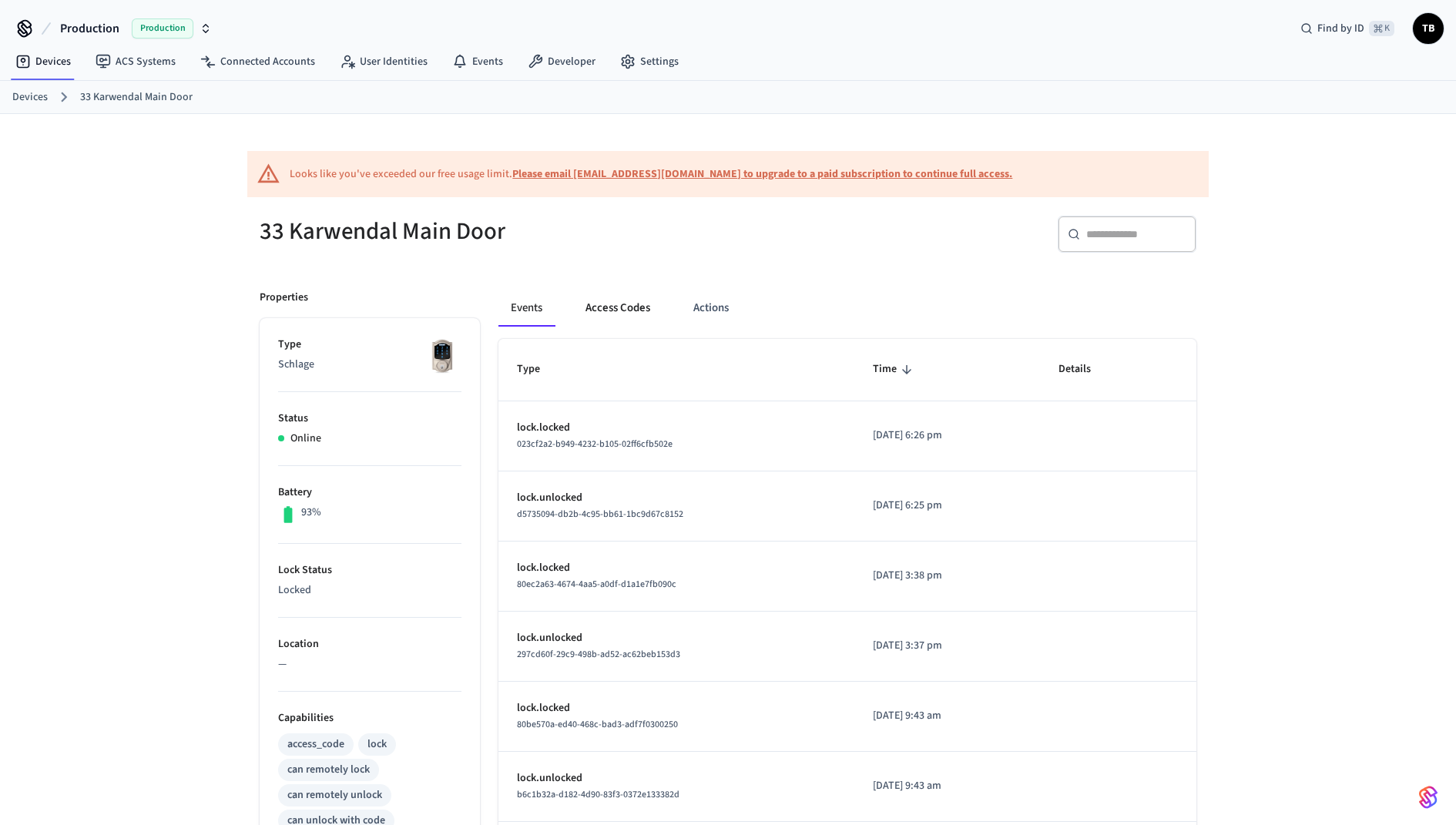
click at [621, 321] on button "Access Codes" at bounding box center [618, 308] width 90 height 37
